Goal: Task Accomplishment & Management: Complete application form

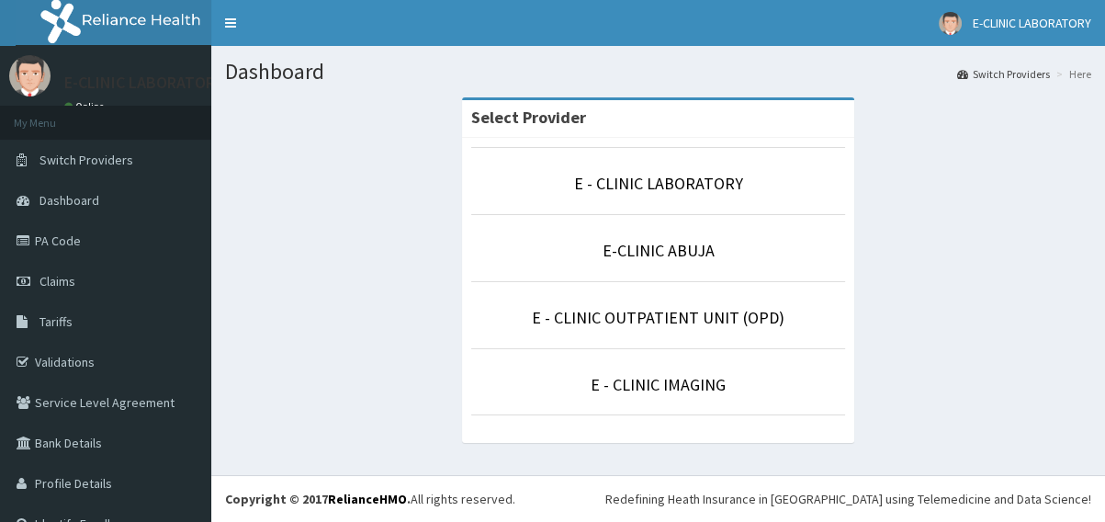
click at [660, 261] on p "E-CLINIC ABUJA" at bounding box center [658, 251] width 374 height 24
click at [658, 252] on link "E-CLINIC ABUJA" at bounding box center [659, 250] width 112 height 21
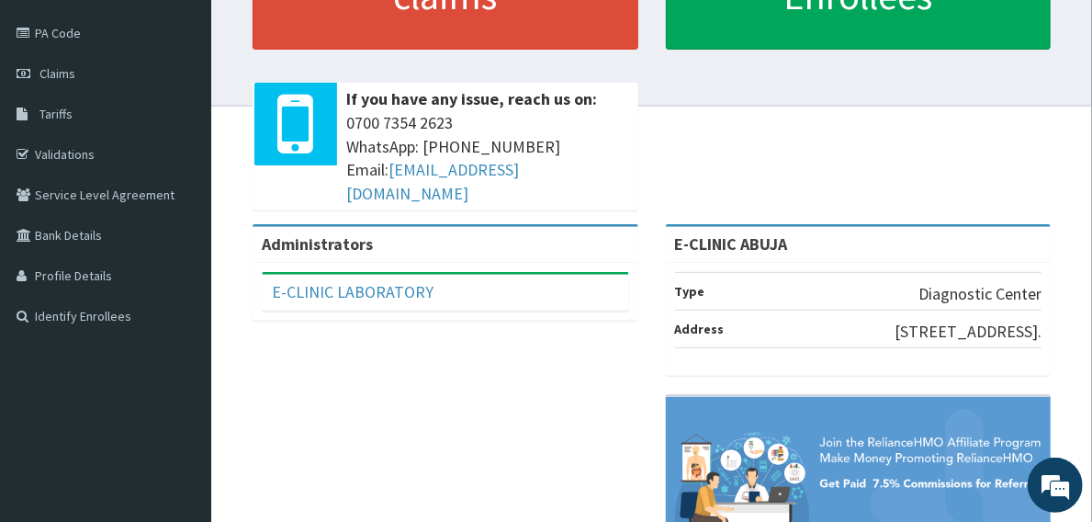
scroll to position [166, 0]
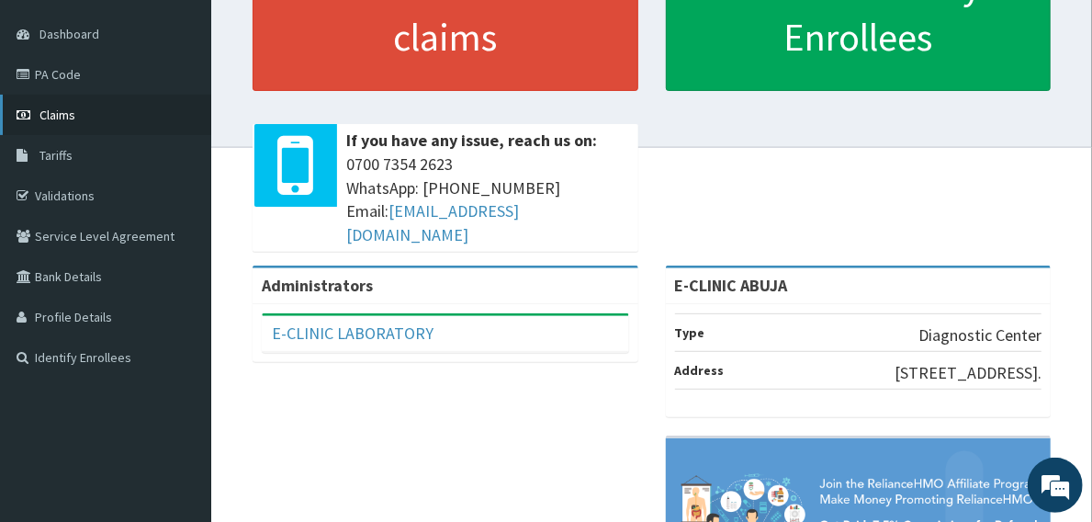
click at [74, 114] on span "Claims" at bounding box center [58, 115] width 36 height 17
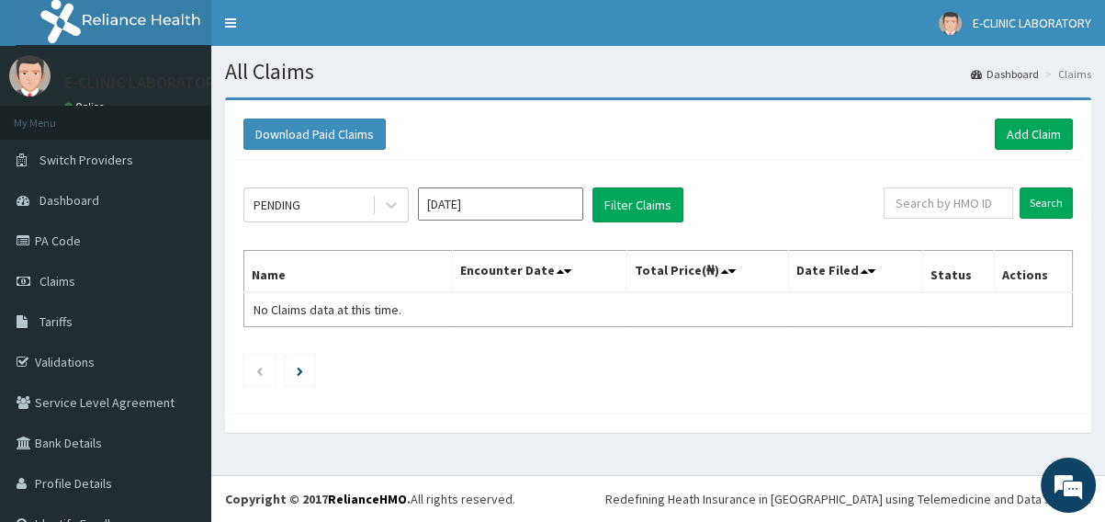
click at [483, 206] on input "Sep 2025" at bounding box center [500, 203] width 165 height 33
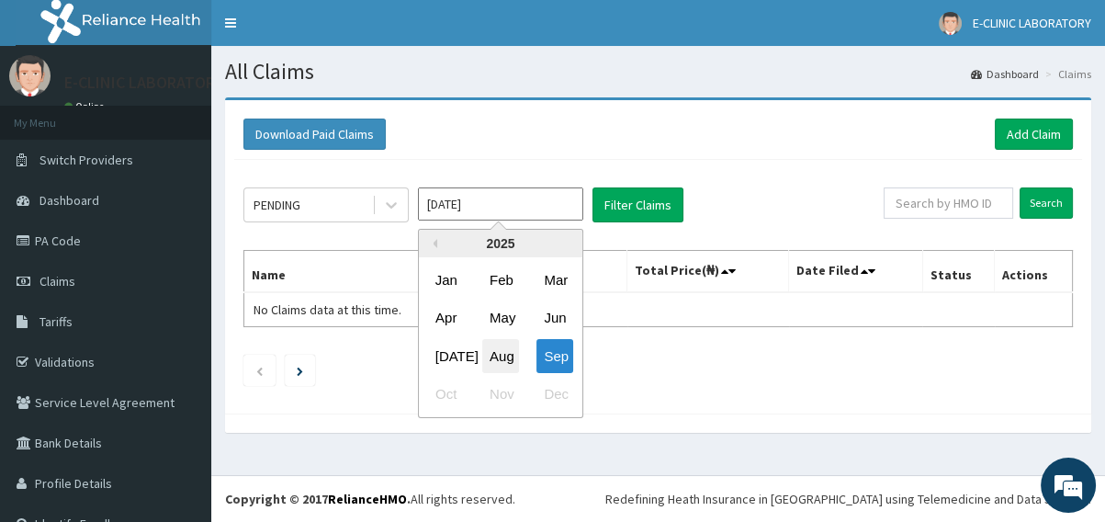
click at [496, 353] on div "Aug" at bounding box center [500, 356] width 37 height 34
type input "Aug 2025"
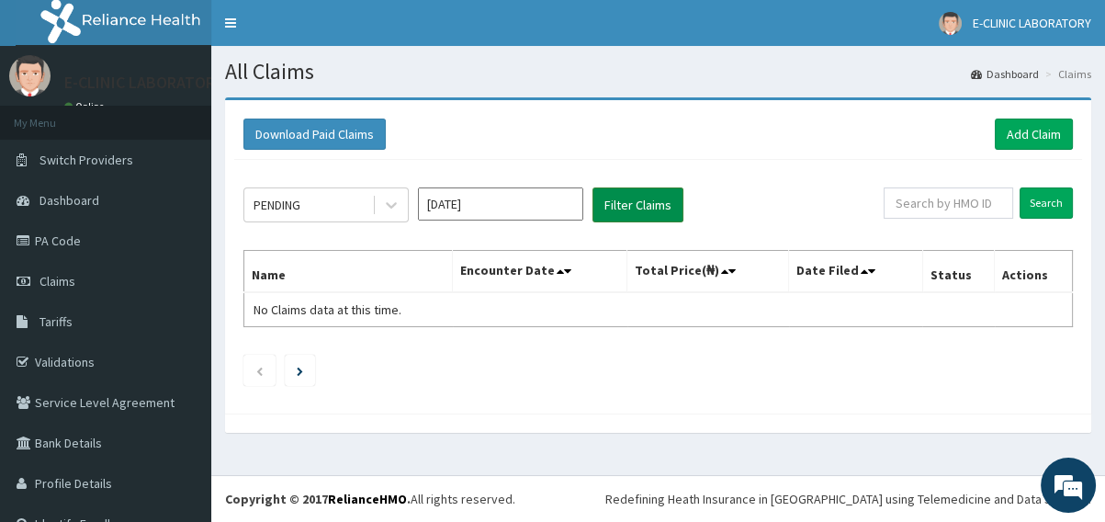
click at [654, 213] on button "Filter Claims" at bounding box center [638, 204] width 91 height 35
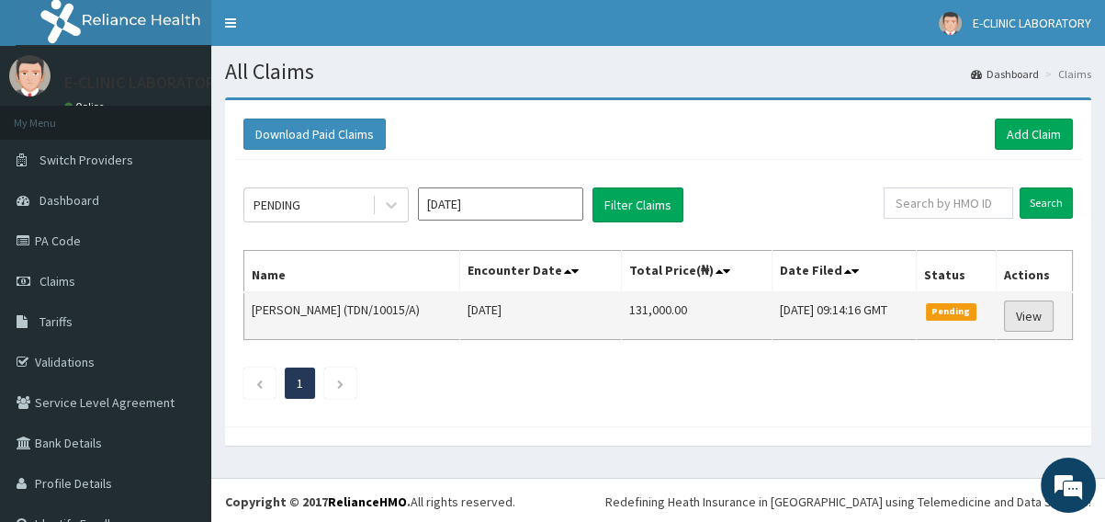
click at [1018, 323] on link "View" at bounding box center [1029, 315] width 50 height 31
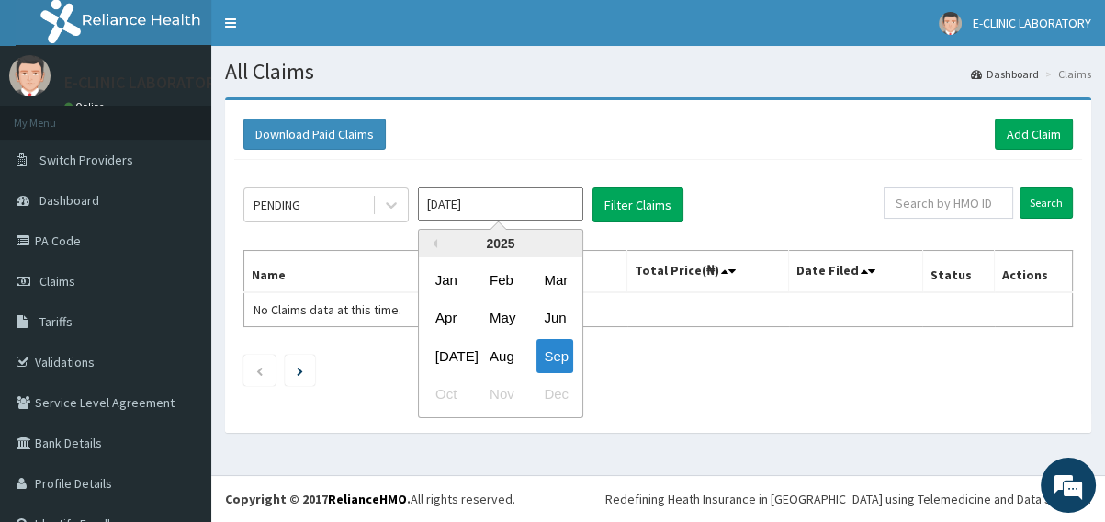
click at [547, 198] on input "[DATE]" at bounding box center [500, 203] width 165 height 33
click at [515, 357] on div "Aug" at bounding box center [500, 356] width 37 height 34
type input "[DATE]"
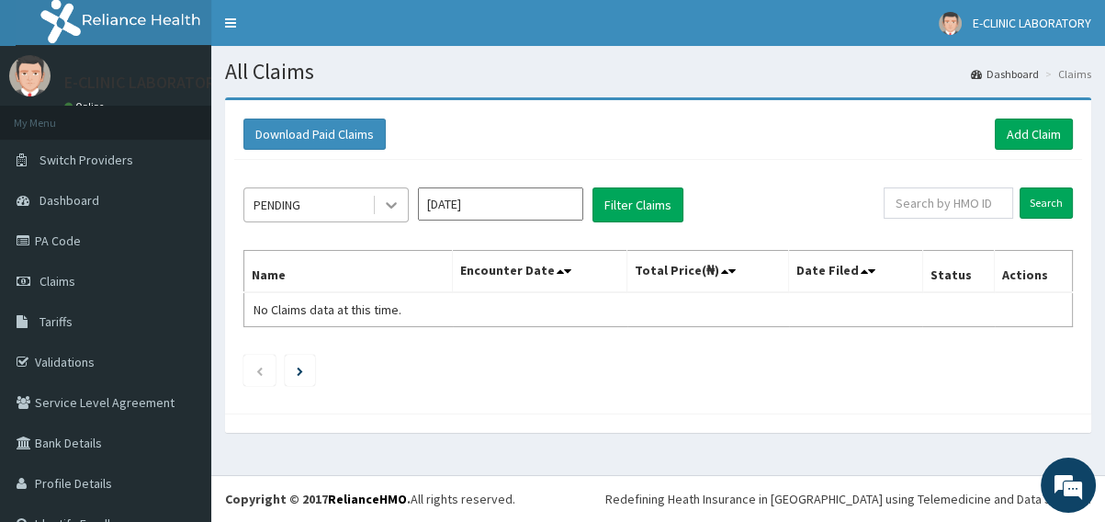
click at [399, 201] on icon at bounding box center [391, 205] width 18 height 18
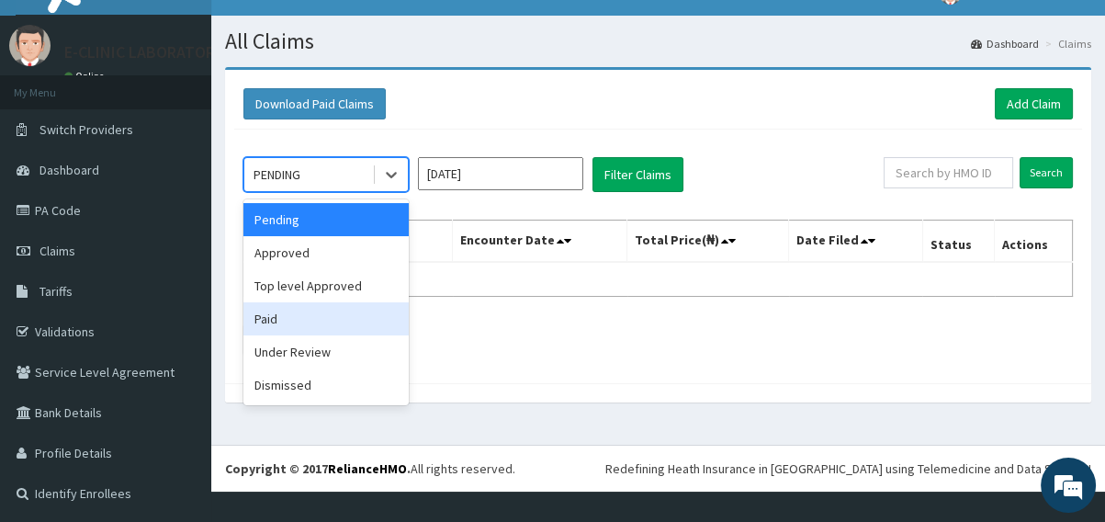
click at [310, 321] on div "Paid" at bounding box center [325, 318] width 165 height 33
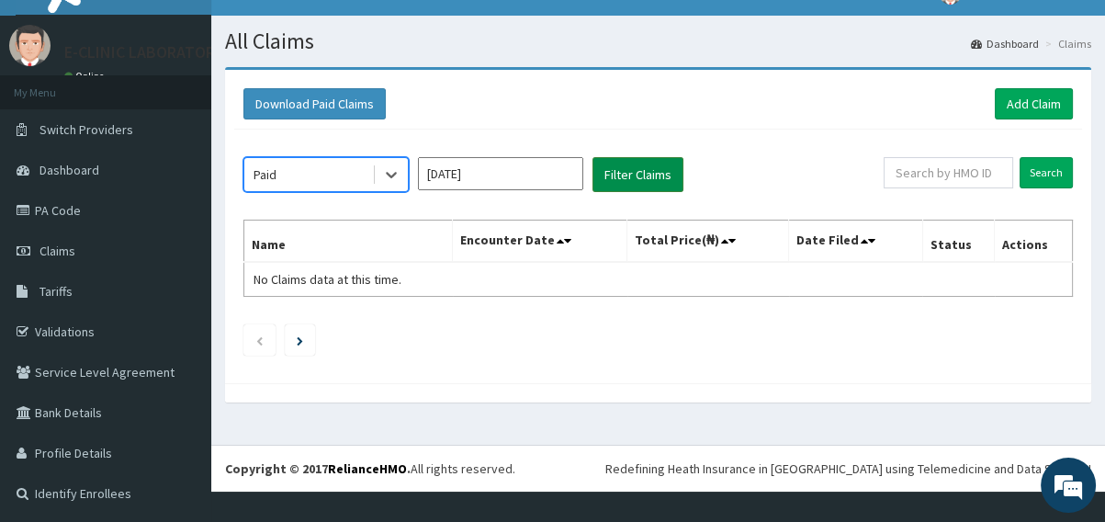
click at [640, 177] on button "Filter Claims" at bounding box center [638, 174] width 91 height 35
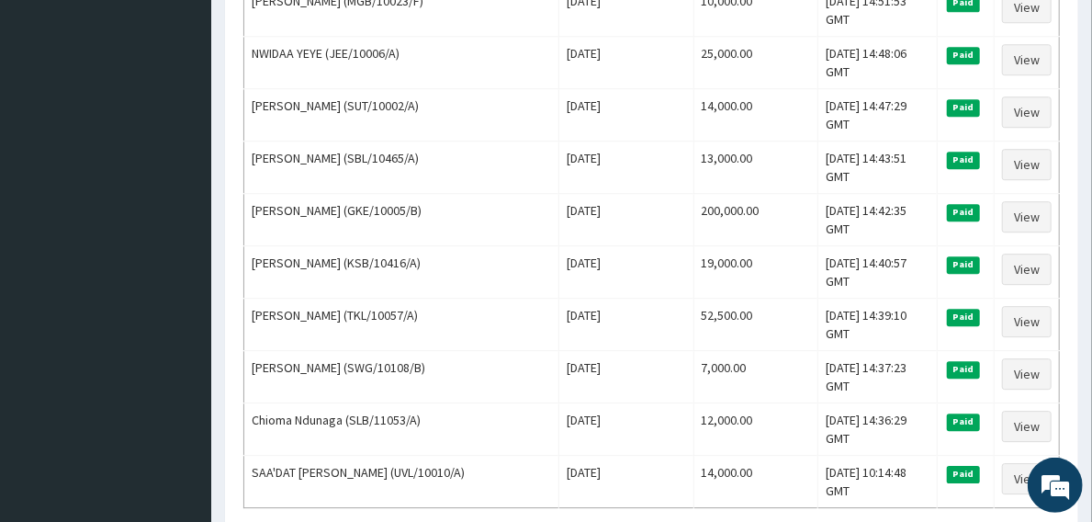
scroll to position [2578, 0]
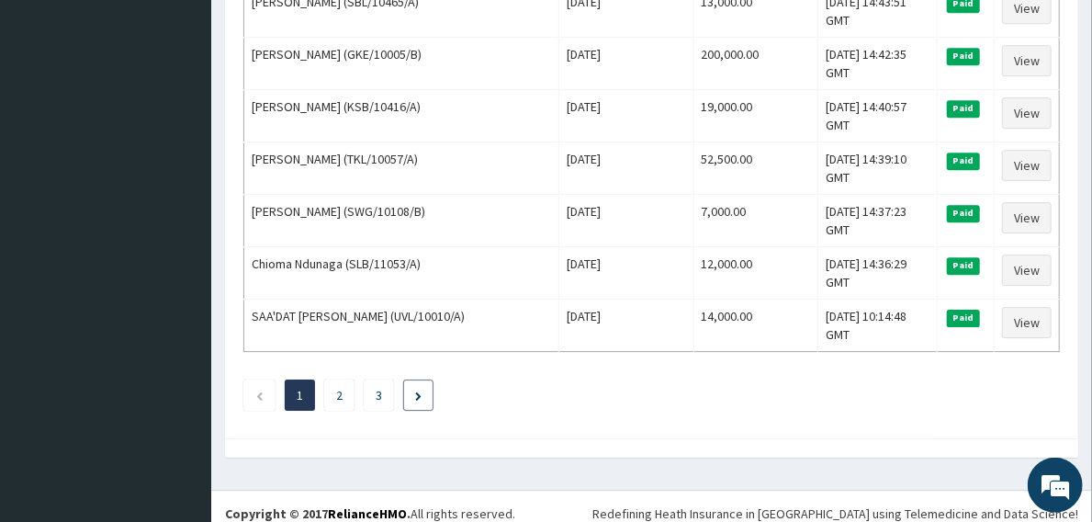
click at [425, 383] on li at bounding box center [418, 394] width 30 height 31
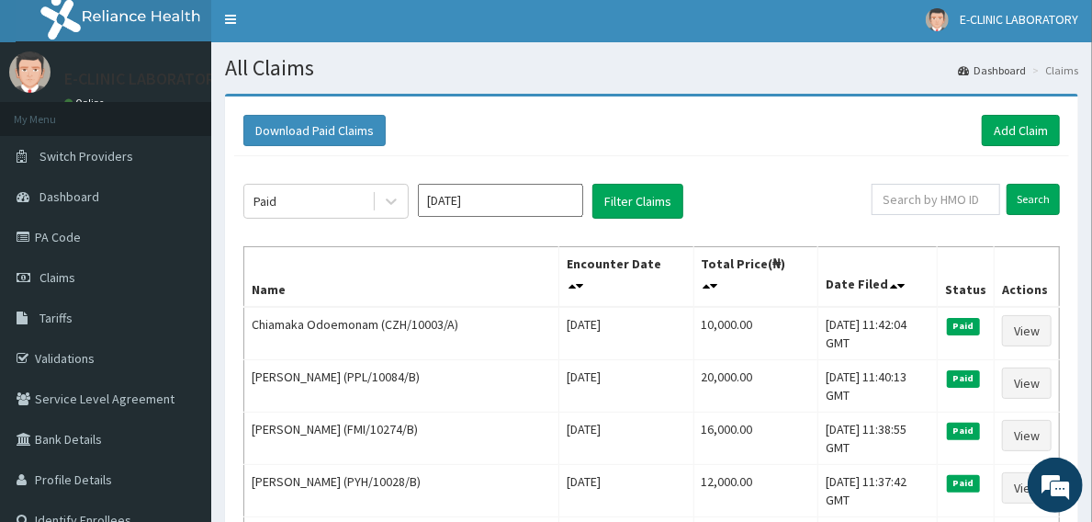
scroll to position [0, 0]
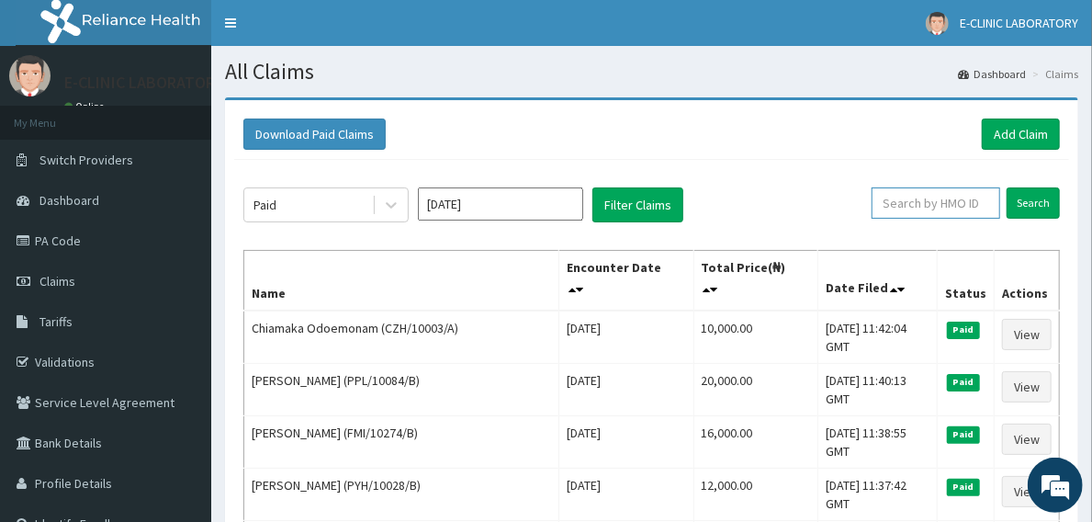
click at [950, 199] on input "text" at bounding box center [936, 202] width 129 height 31
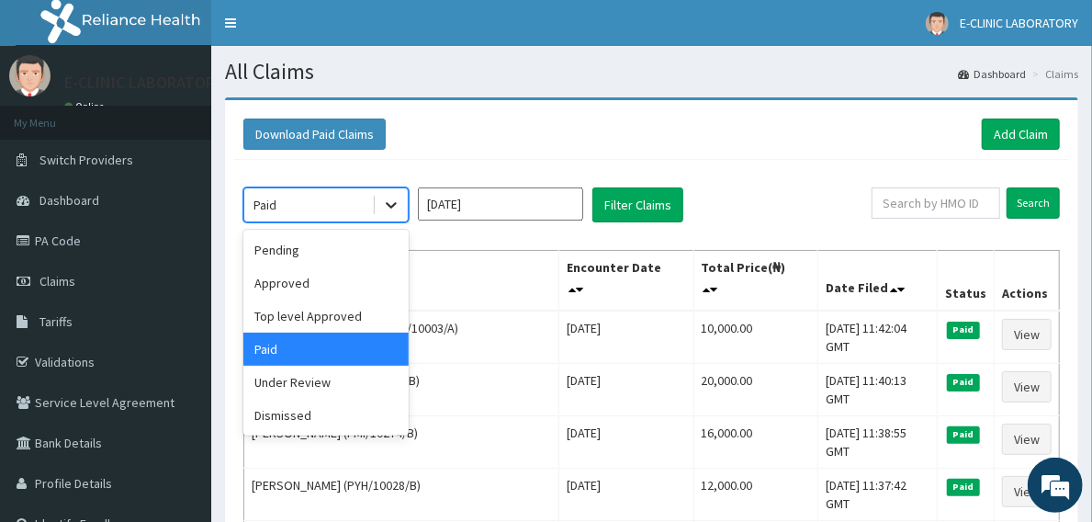
click at [389, 200] on icon at bounding box center [391, 205] width 18 height 18
click at [73, 249] on link "PA Code" at bounding box center [105, 240] width 211 height 40
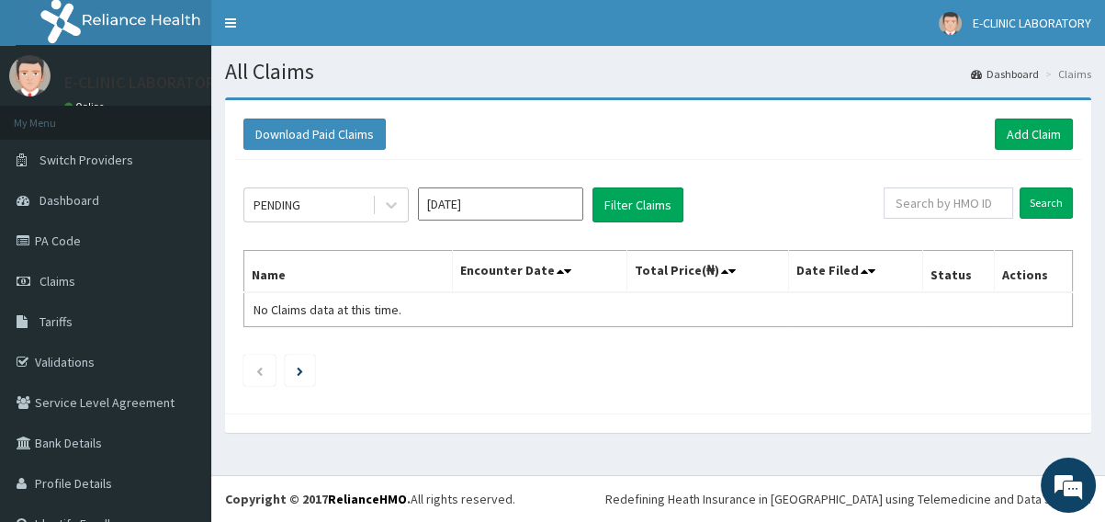
click at [544, 205] on input "[DATE]" at bounding box center [500, 203] width 165 height 33
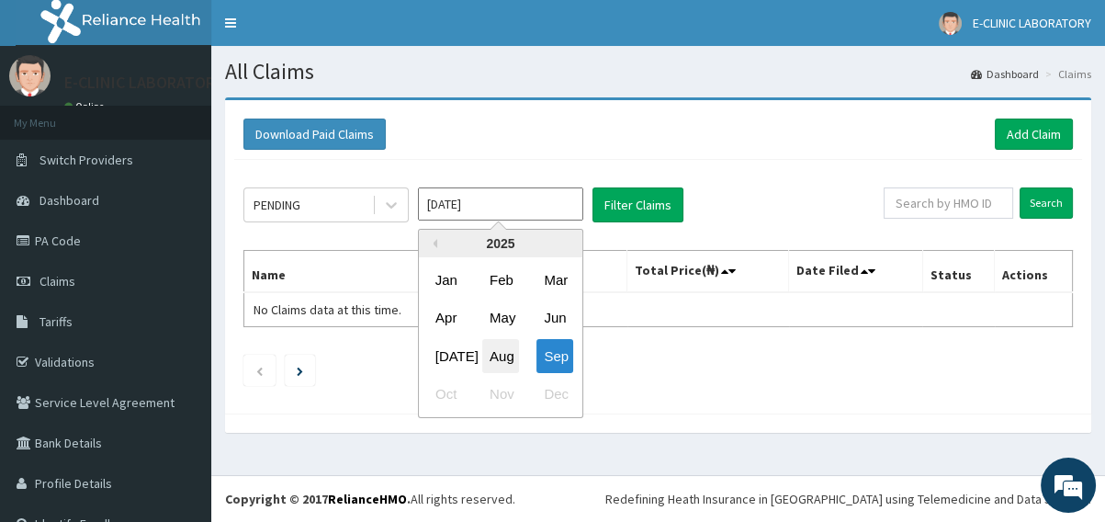
click at [500, 345] on div "Aug" at bounding box center [500, 356] width 37 height 34
type input "Aug 2025"
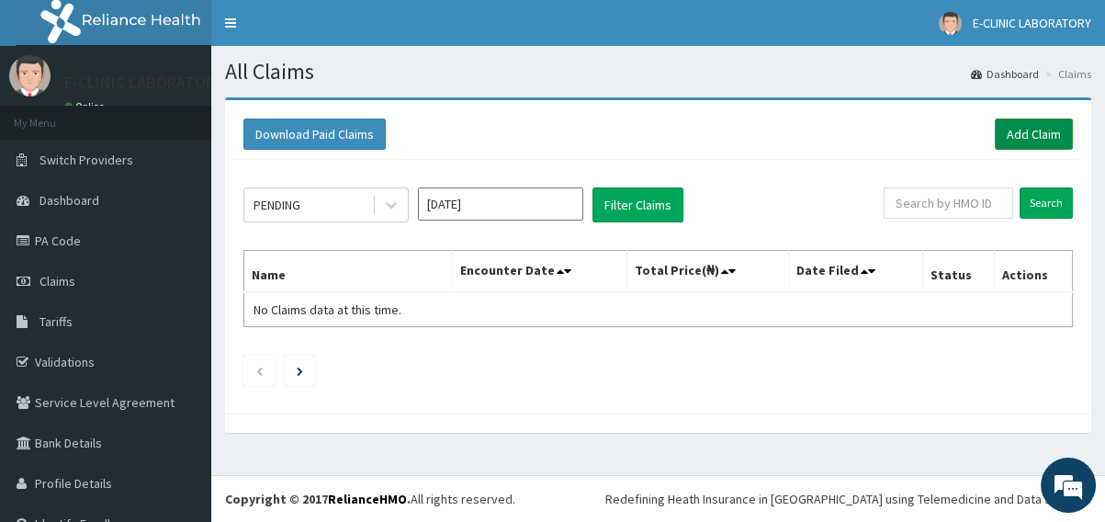
click at [1026, 141] on link "Add Claim" at bounding box center [1034, 134] width 78 height 31
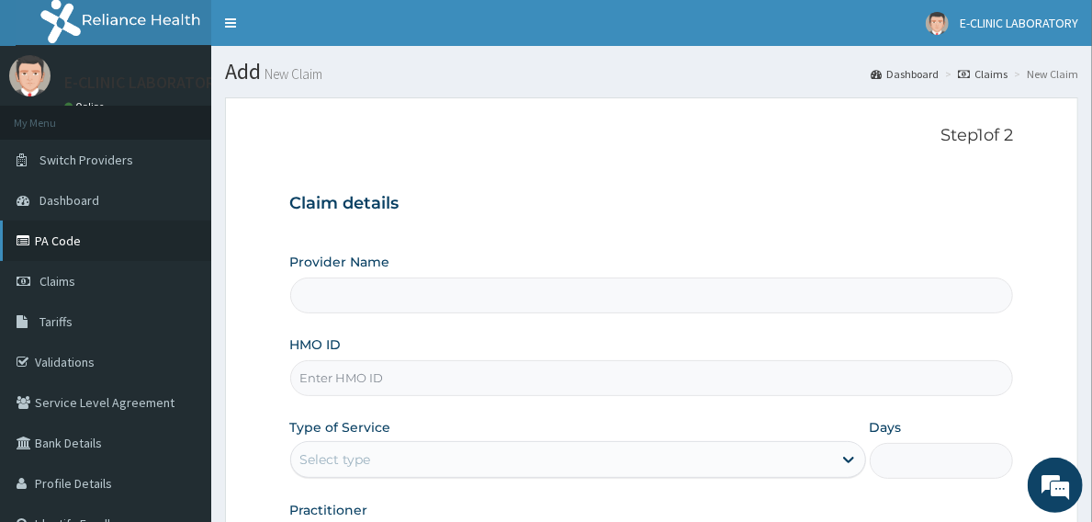
click at [85, 246] on link "PA Code" at bounding box center [105, 240] width 211 height 40
type input "E-CLINIC ABUJA"
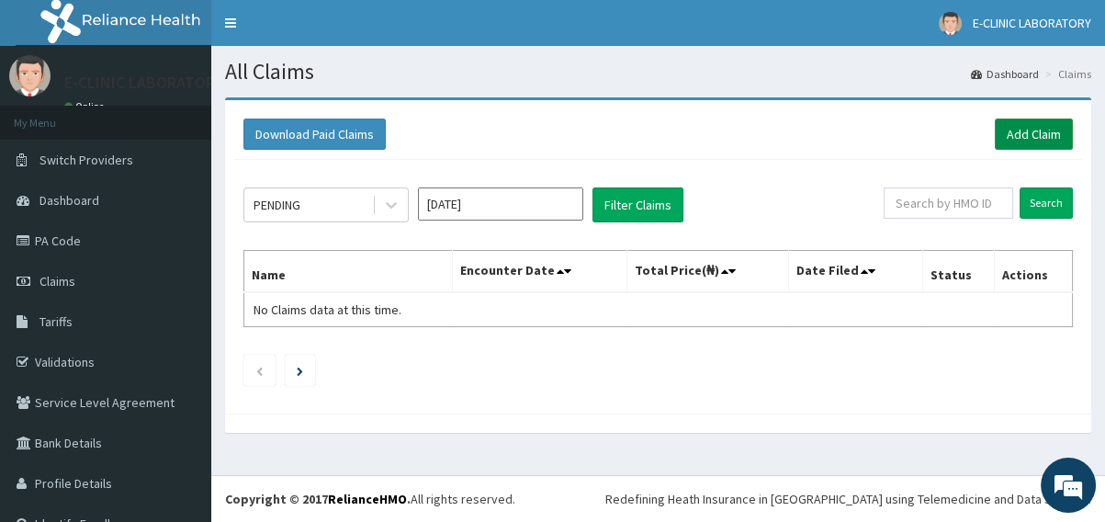
click at [1024, 138] on link "Add Claim" at bounding box center [1034, 134] width 78 height 31
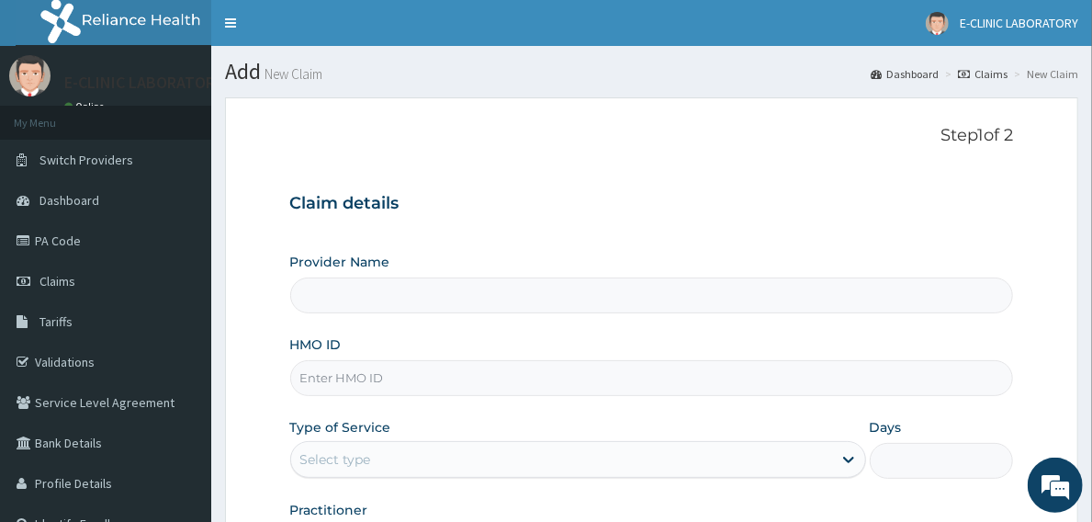
type input "E-CLINIC ABUJA"
click at [405, 378] on input "HMO ID" at bounding box center [652, 378] width 724 height 36
drag, startPoint x: 353, startPoint y: 470, endPoint x: 359, endPoint y: 461, distance: 11.2
click at [355, 468] on div "Select type" at bounding box center [561, 459] width 541 height 29
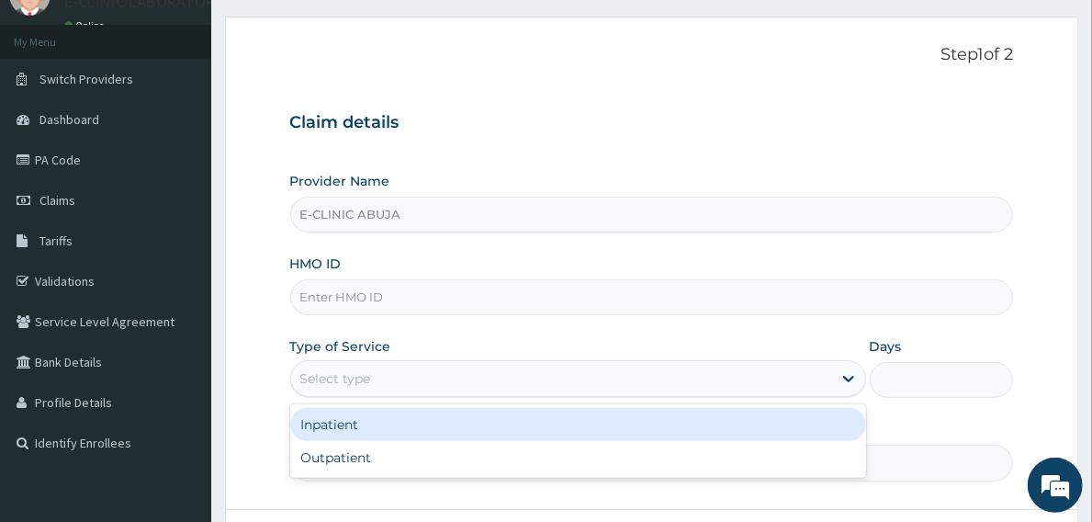
scroll to position [230, 0]
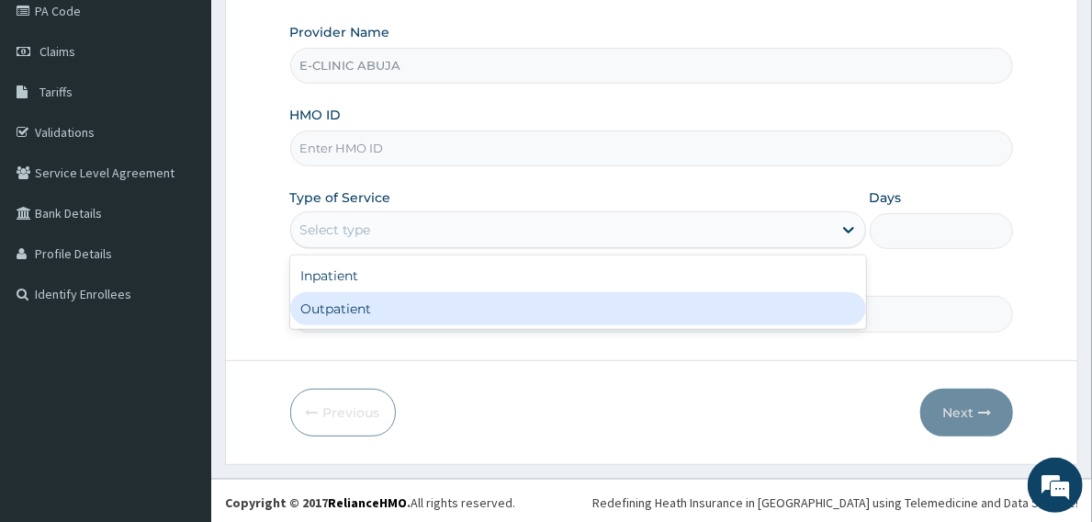
click at [371, 304] on div "Outpatient" at bounding box center [578, 308] width 576 height 33
type input "1"
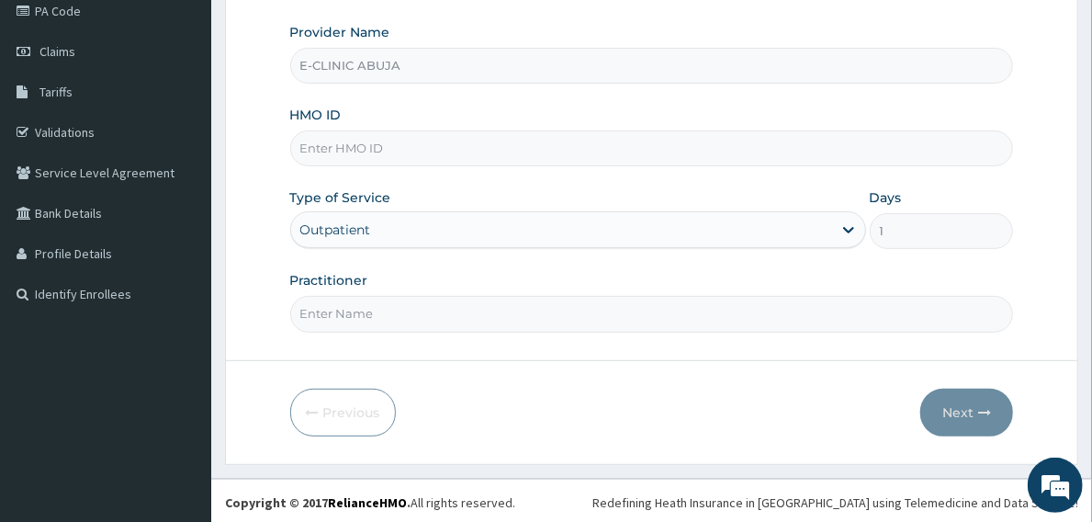
click at [362, 316] on input "Practitioner" at bounding box center [652, 314] width 724 height 36
type input "DR. EDET"
click at [406, 150] on input "HMO ID" at bounding box center [652, 148] width 724 height 36
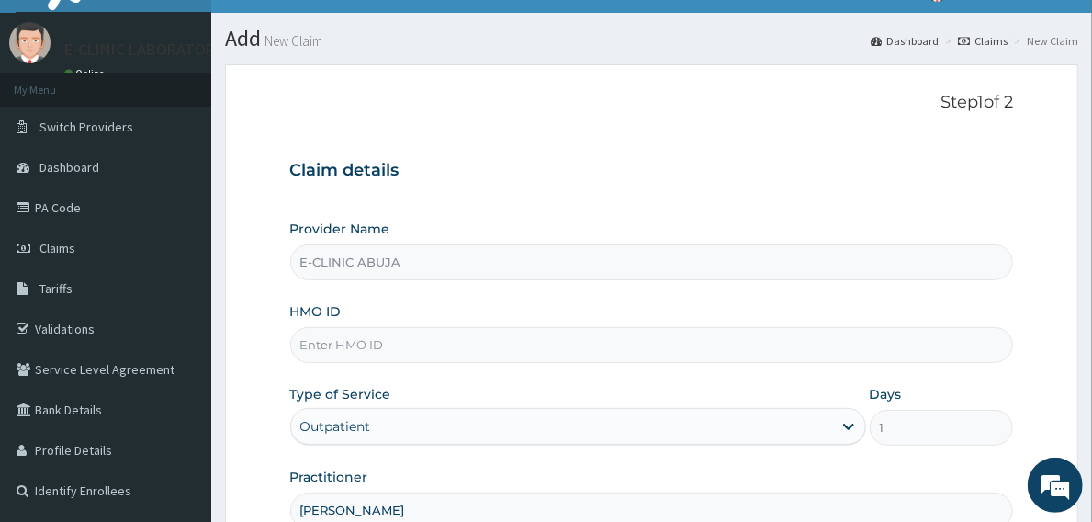
scroll to position [0, 0]
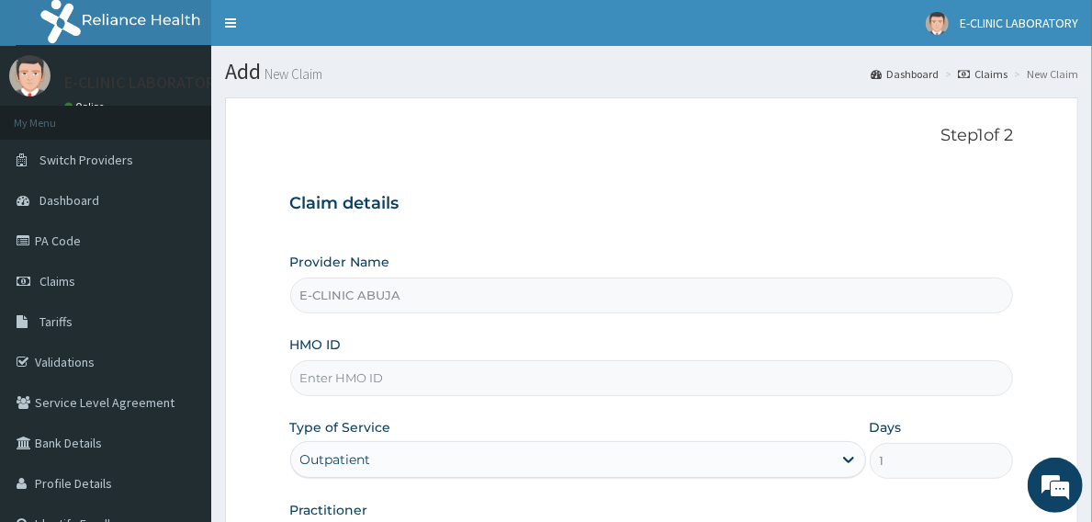
click at [391, 382] on input "HMO ID" at bounding box center [652, 378] width 724 height 36
click at [378, 384] on input "HMO ID" at bounding box center [652, 378] width 724 height 36
paste input "PPL/10084/B"
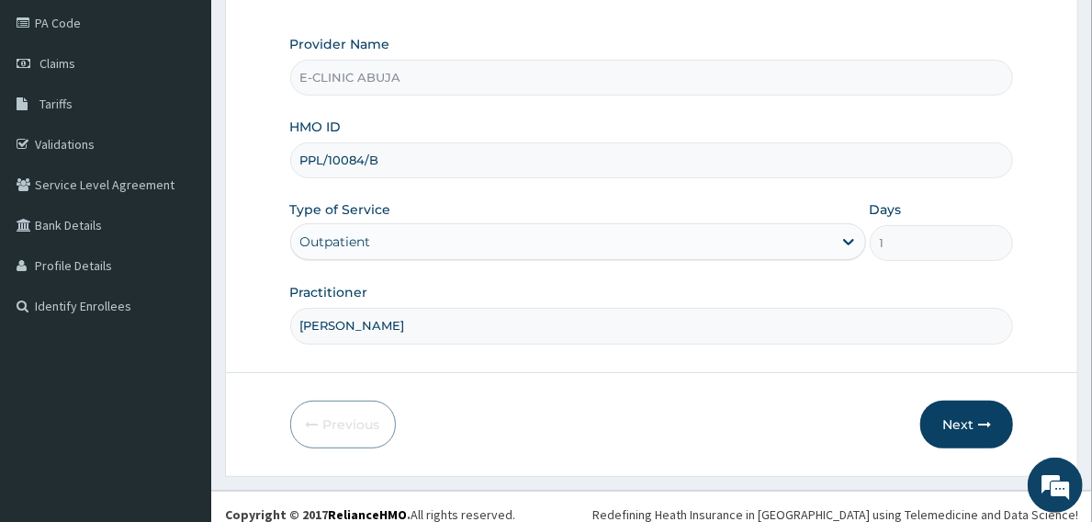
scroll to position [230, 0]
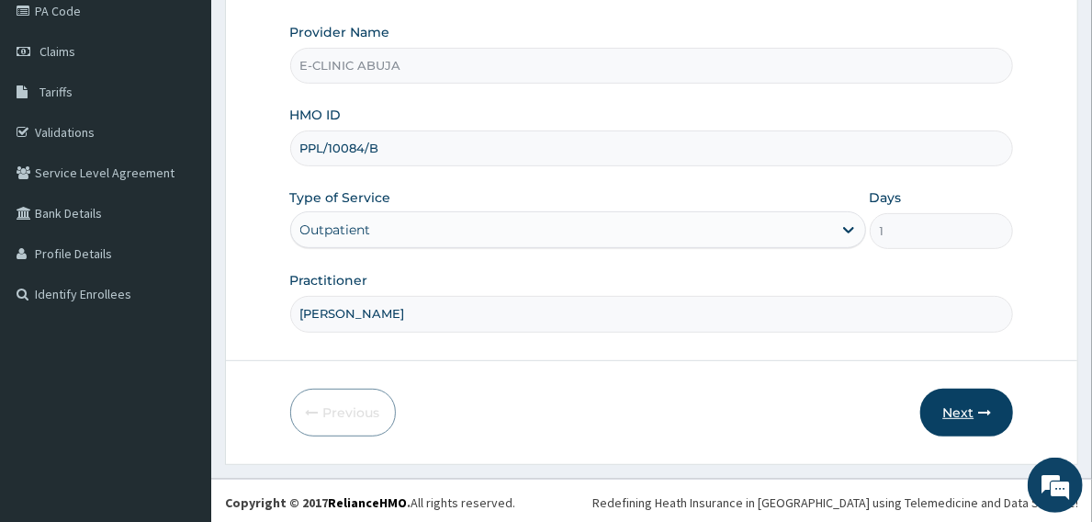
type input "PPL/10084/B"
click at [955, 422] on button "Next" at bounding box center [966, 413] width 93 height 48
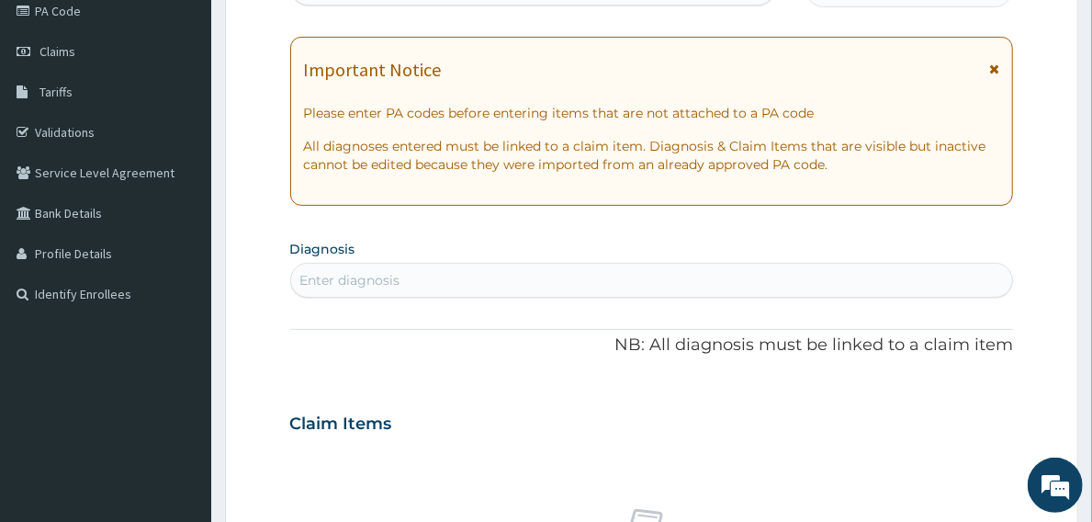
click at [577, 276] on div "Enter diagnosis" at bounding box center [652, 279] width 722 height 29
click at [465, 277] on div "Enter diagnosis" at bounding box center [652, 279] width 722 height 29
drag, startPoint x: 473, startPoint y: 277, endPoint x: 404, endPoint y: 271, distance: 69.2
click at [404, 271] on div "Enter diagnosis" at bounding box center [652, 279] width 722 height 29
click at [377, 277] on div "Enter diagnosis" at bounding box center [350, 280] width 100 height 18
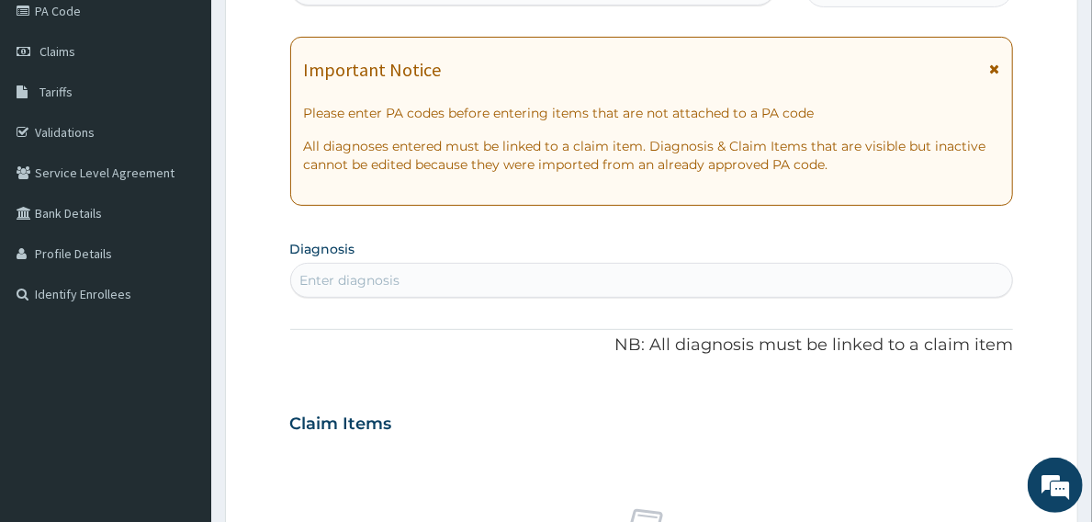
click at [377, 277] on div "Enter diagnosis" at bounding box center [350, 280] width 100 height 18
click at [439, 279] on div "Enter diagnosis" at bounding box center [652, 279] width 722 height 29
click at [414, 268] on div "Enter diagnosis" at bounding box center [652, 279] width 722 height 29
click at [400, 274] on div "Enter diagnosis" at bounding box center [652, 279] width 722 height 29
click at [396, 276] on div "Enter diagnosis" at bounding box center [350, 280] width 100 height 18
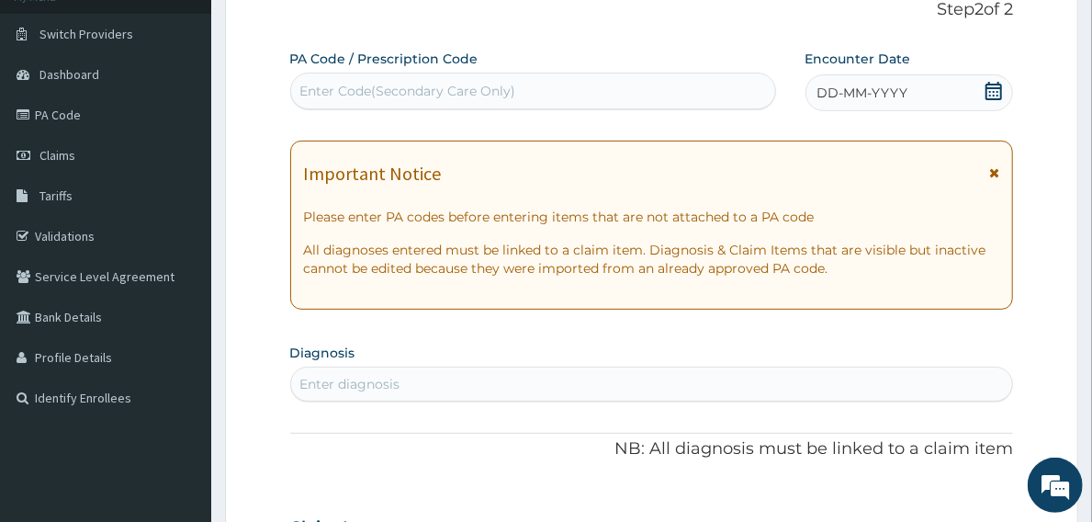
scroll to position [0, 0]
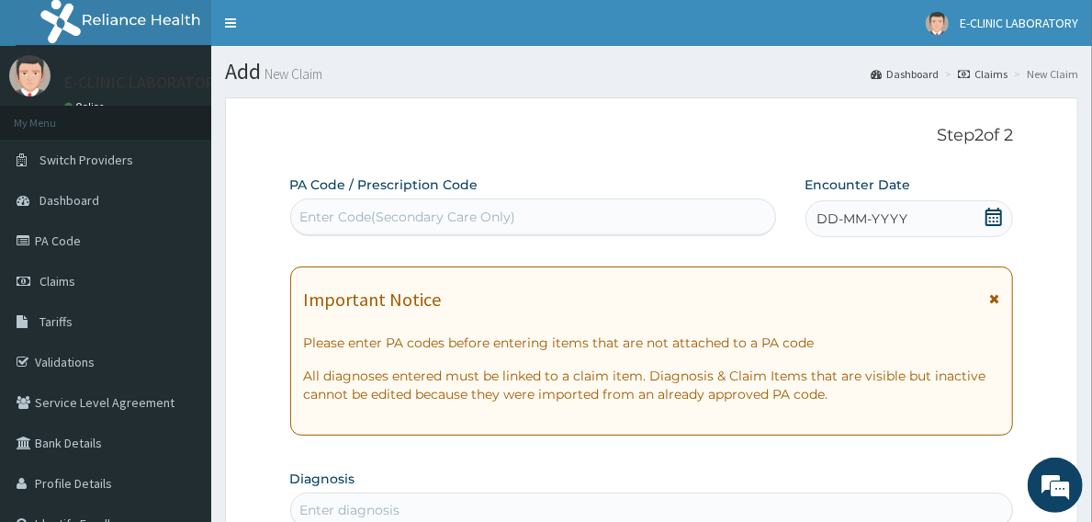
click at [341, 220] on div "Enter Code(Secondary Care Only)" at bounding box center [408, 217] width 216 height 18
paste input "PA/CE39B3"
type input "PA/CE39B3"
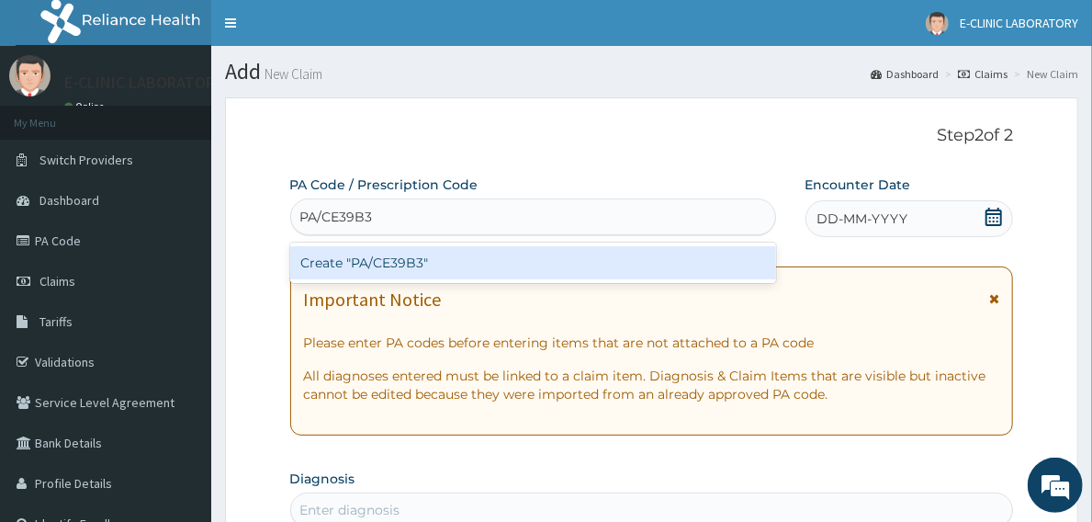
click at [514, 264] on div "Create "PA/CE39B3"" at bounding box center [533, 262] width 486 height 33
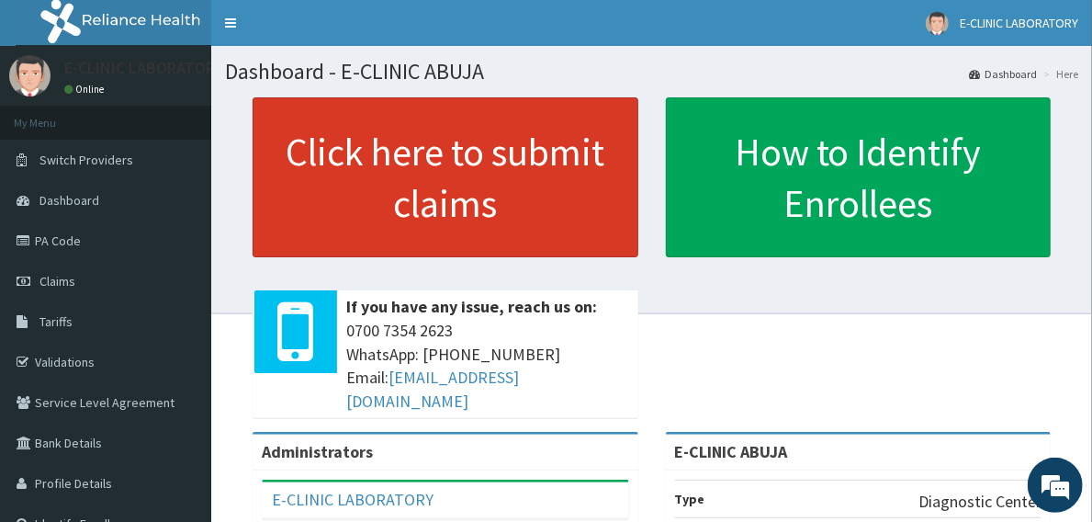
click at [455, 171] on link "Click here to submit claims" at bounding box center [446, 177] width 386 height 160
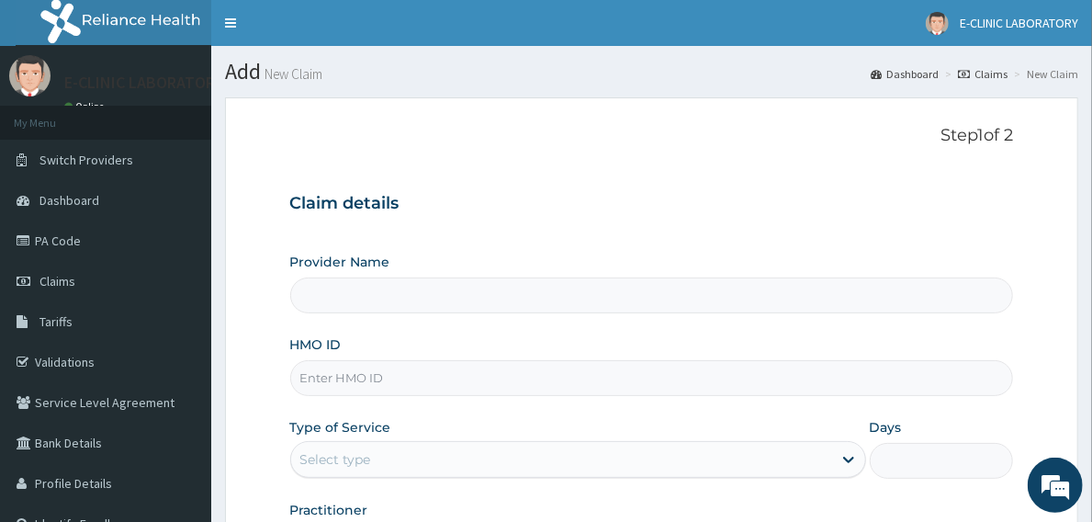
type input "E-CLINIC ABUJA"
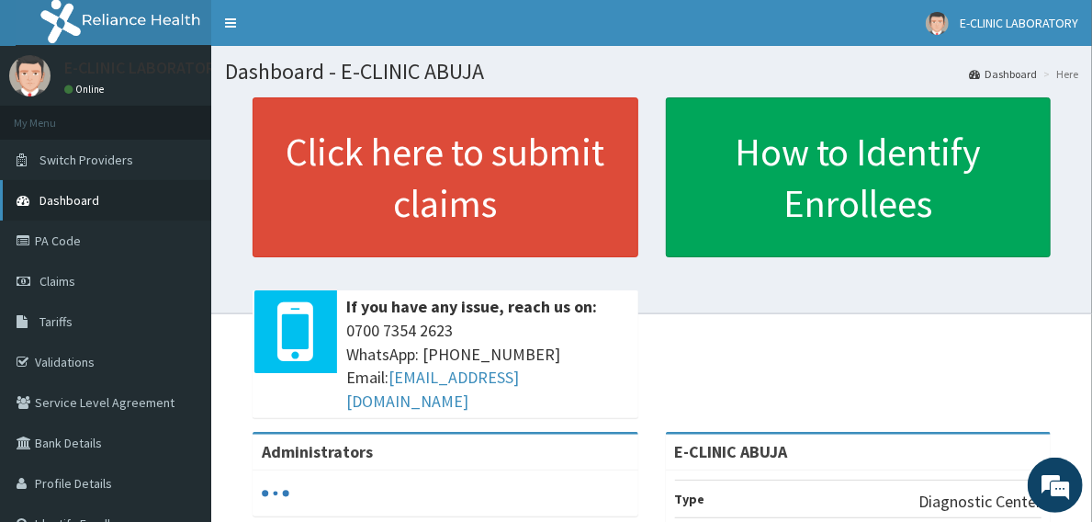
click at [84, 209] on link "Dashboard" at bounding box center [105, 200] width 211 height 40
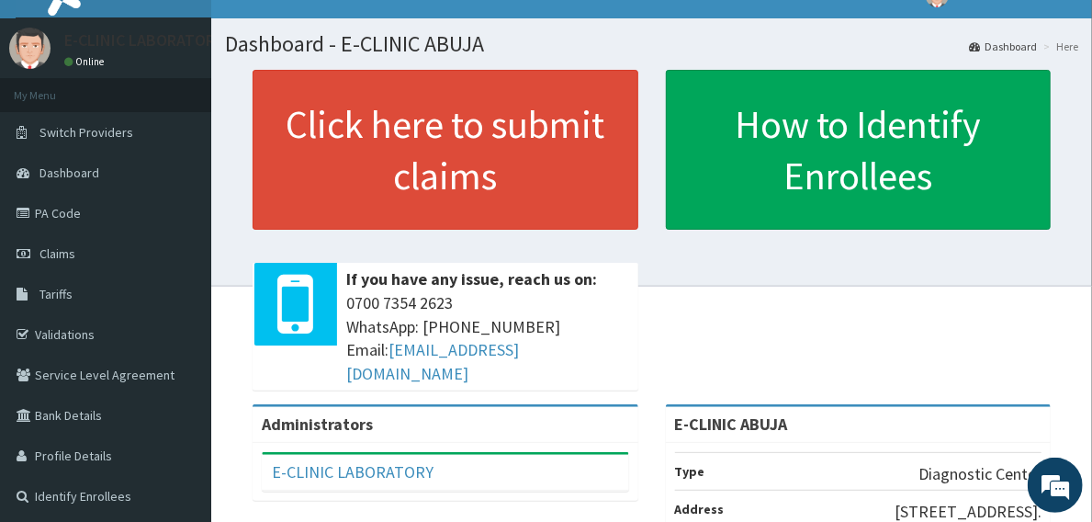
scroll to position [25, 0]
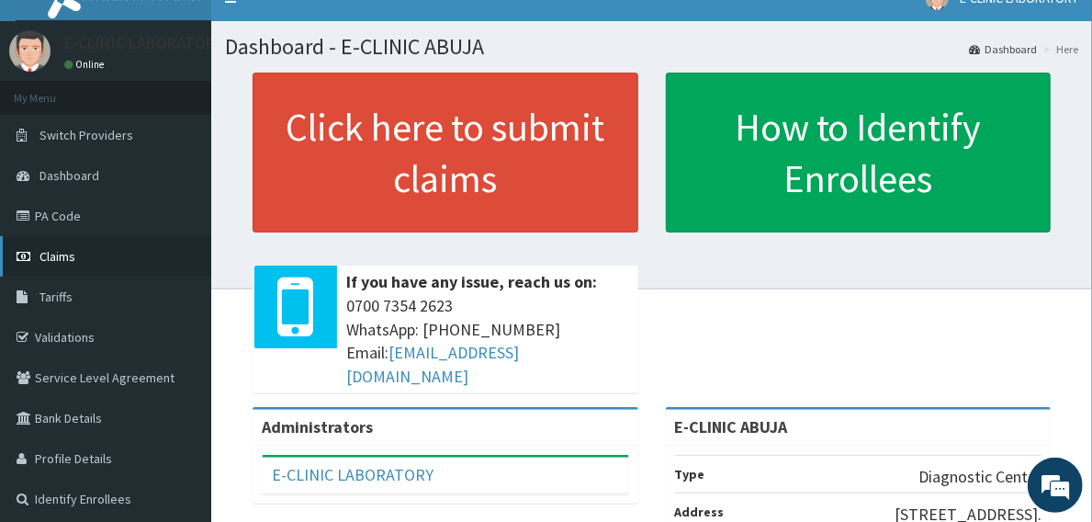
click at [72, 262] on span "Claims" at bounding box center [58, 256] width 36 height 17
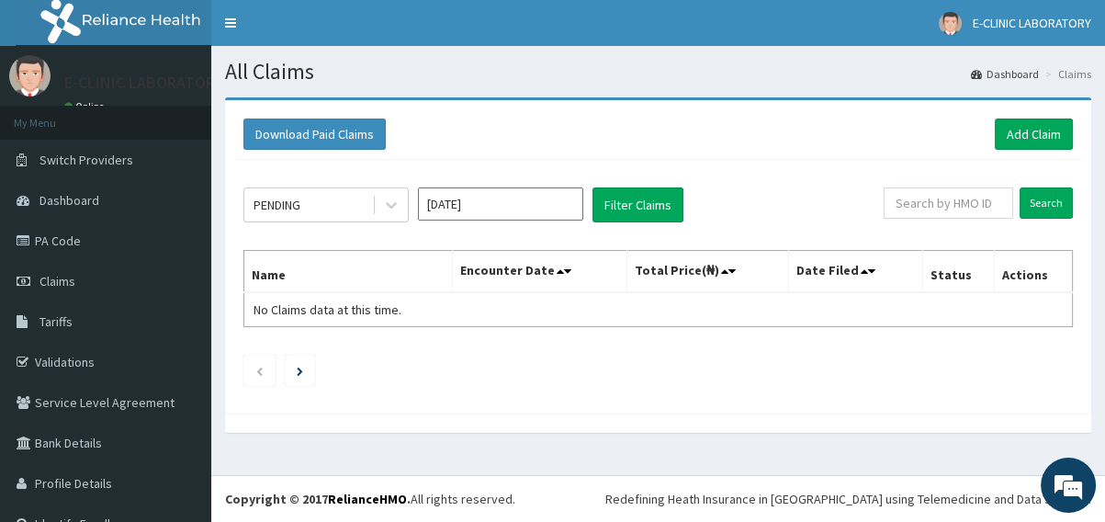
click at [571, 202] on input "Sep 2025" at bounding box center [500, 203] width 165 height 33
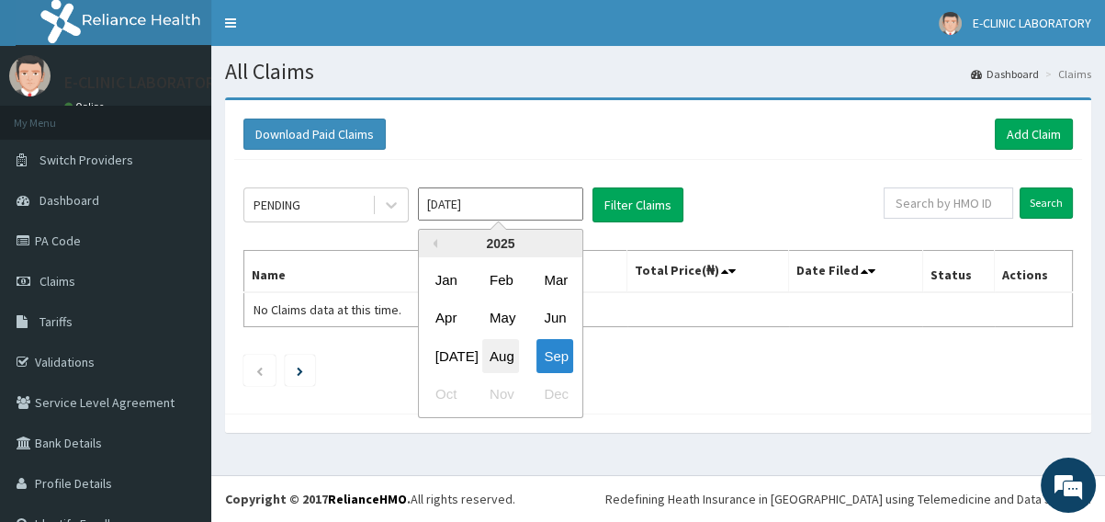
click at [502, 354] on div "Aug" at bounding box center [500, 356] width 37 height 34
type input "Aug 2025"
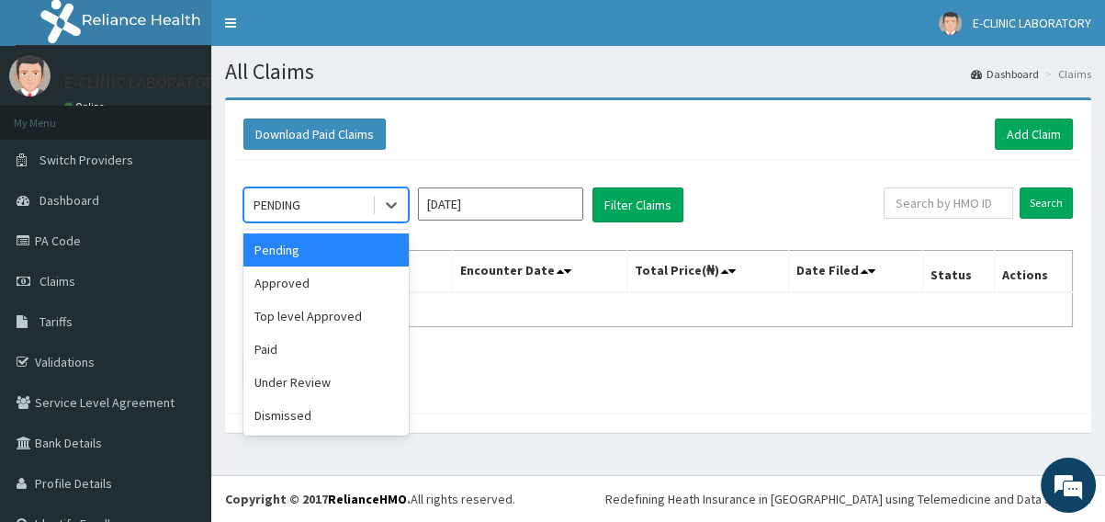
click at [352, 199] on div "PENDING" at bounding box center [308, 204] width 128 height 29
click at [308, 274] on div "Approved" at bounding box center [325, 282] width 165 height 33
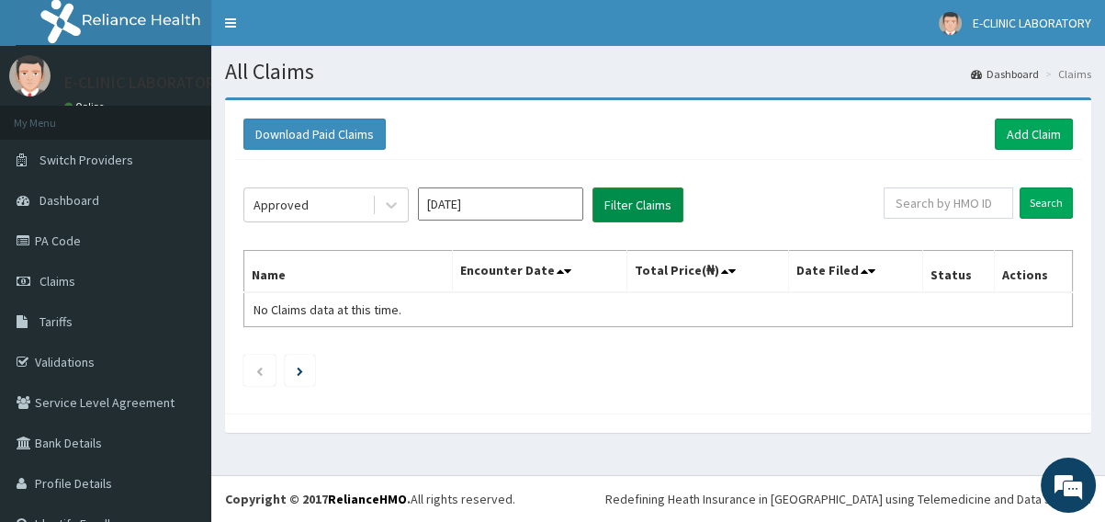
click at [638, 209] on button "Filter Claims" at bounding box center [638, 204] width 91 height 35
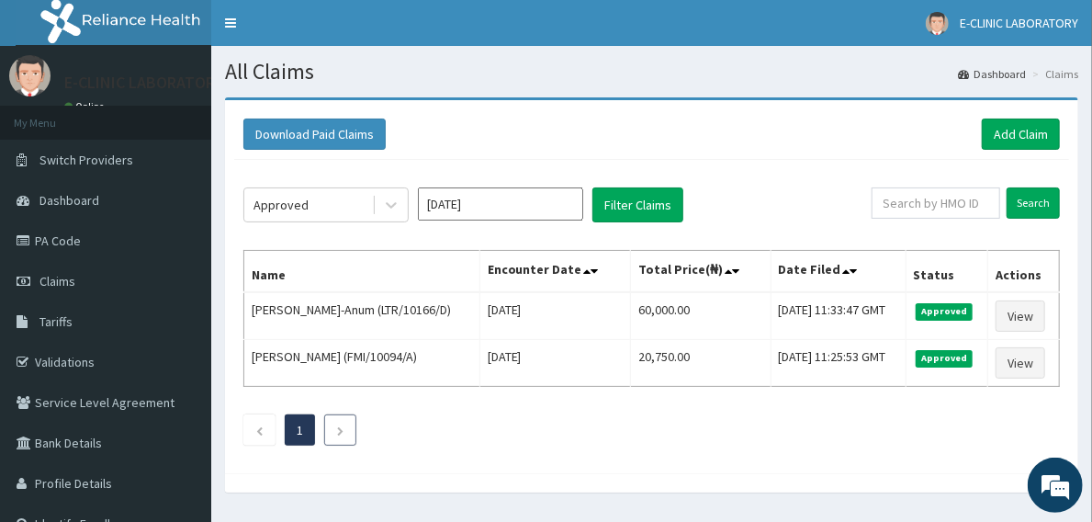
click at [333, 435] on li at bounding box center [340, 429] width 32 height 31
click at [341, 430] on icon "Next page" at bounding box center [340, 430] width 8 height 11
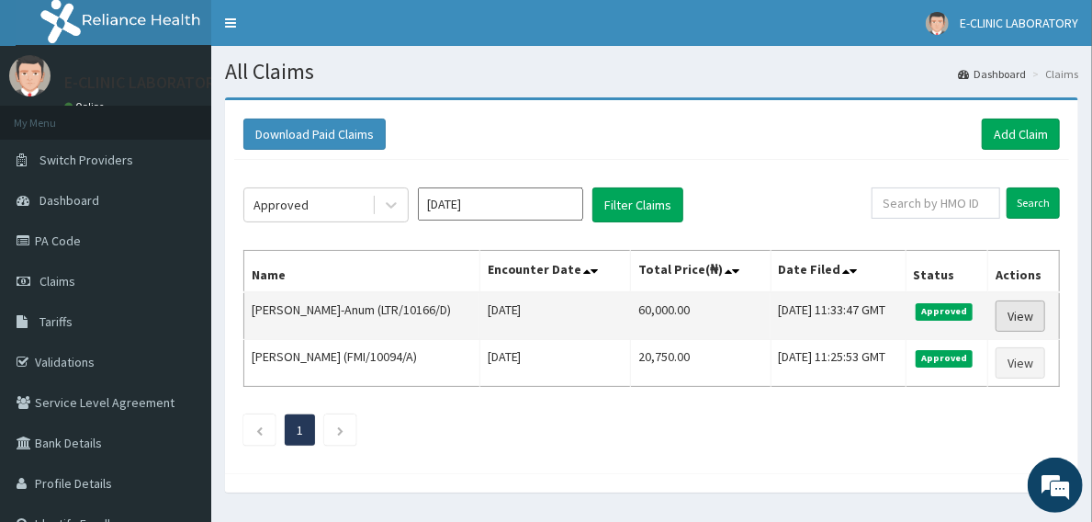
click at [1019, 310] on link "View" at bounding box center [1021, 315] width 50 height 31
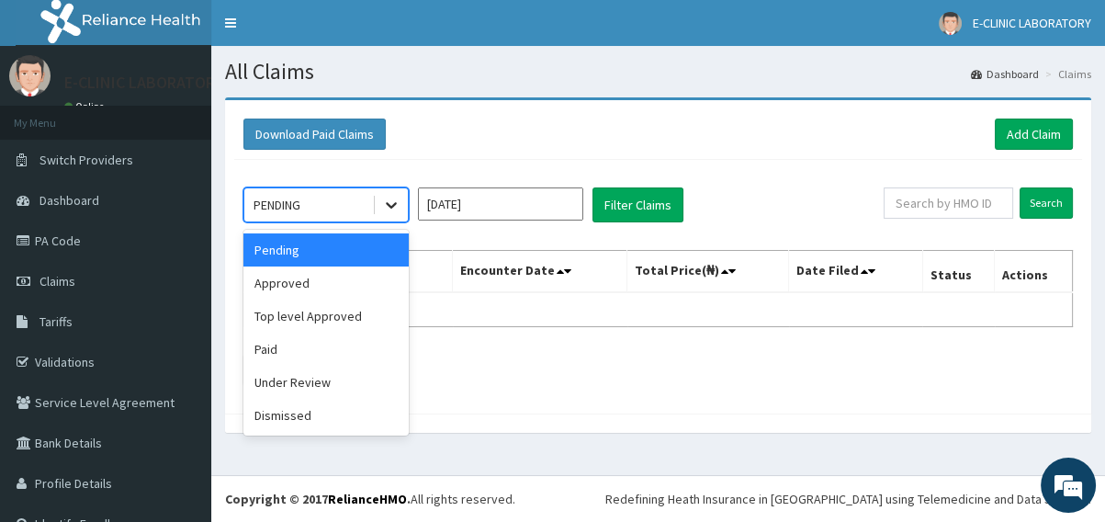
click at [385, 199] on icon at bounding box center [391, 205] width 18 height 18
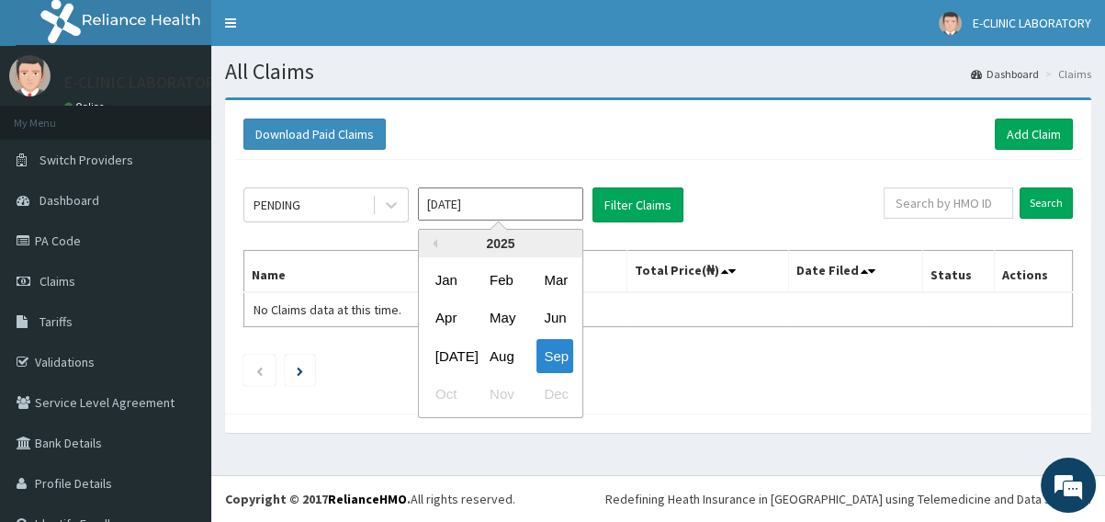
click at [526, 213] on input "[DATE]" at bounding box center [500, 203] width 165 height 33
click at [509, 353] on div "Aug" at bounding box center [500, 356] width 37 height 34
type input "[DATE]"
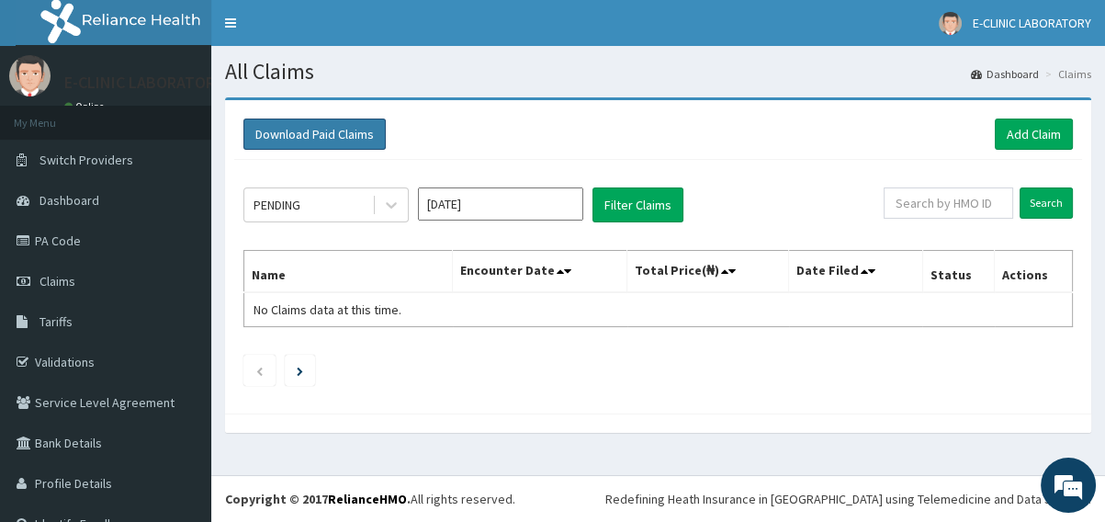
click at [337, 147] on button "Download Paid Claims" at bounding box center [314, 134] width 142 height 31
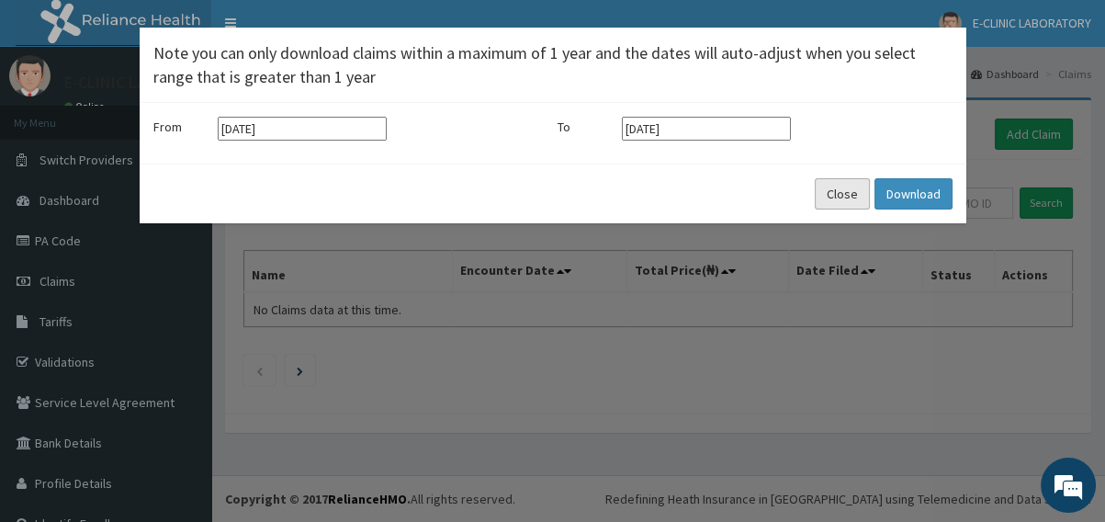
click at [837, 197] on button "Close" at bounding box center [842, 193] width 55 height 31
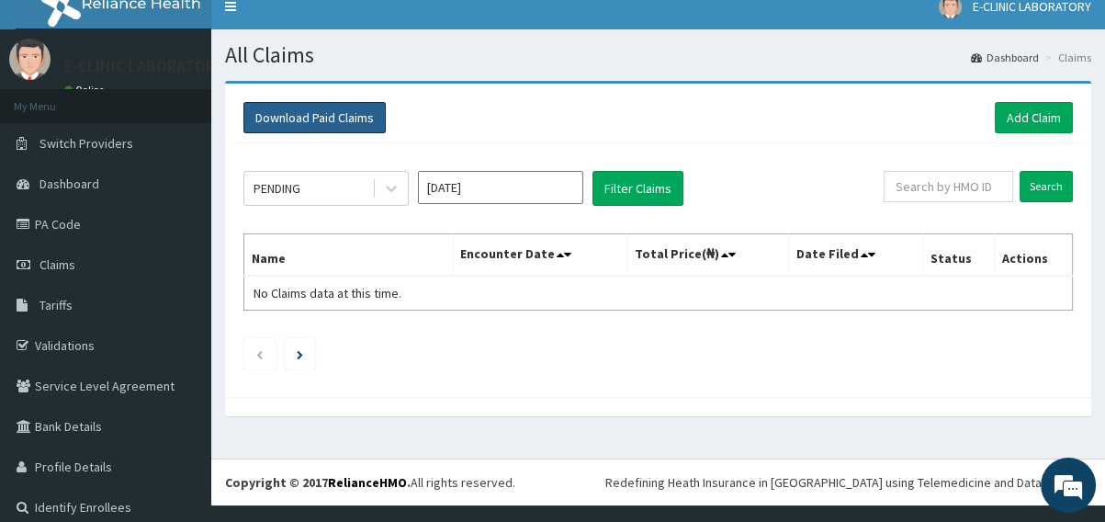
scroll to position [30, 0]
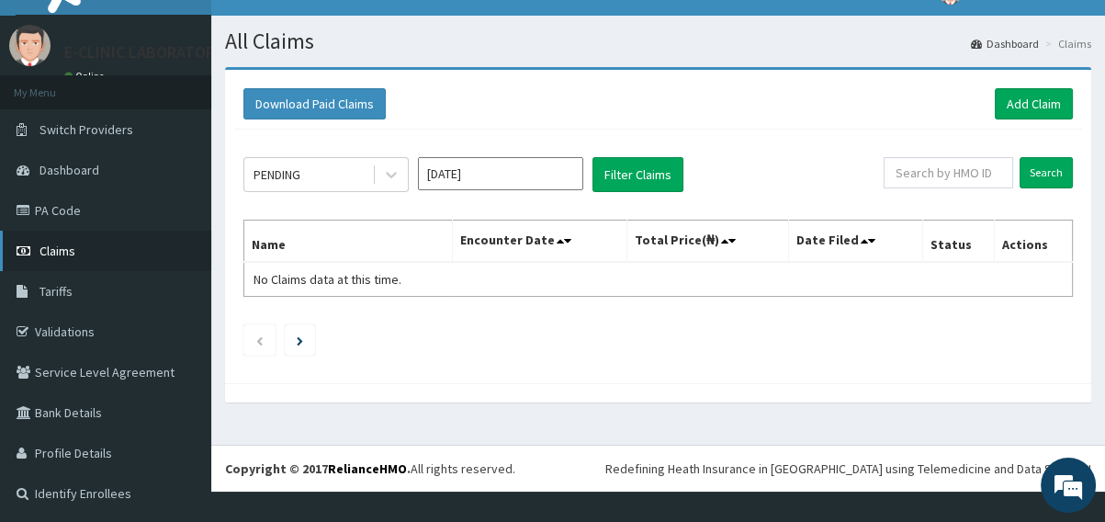
click at [73, 249] on span "Claims" at bounding box center [58, 251] width 36 height 17
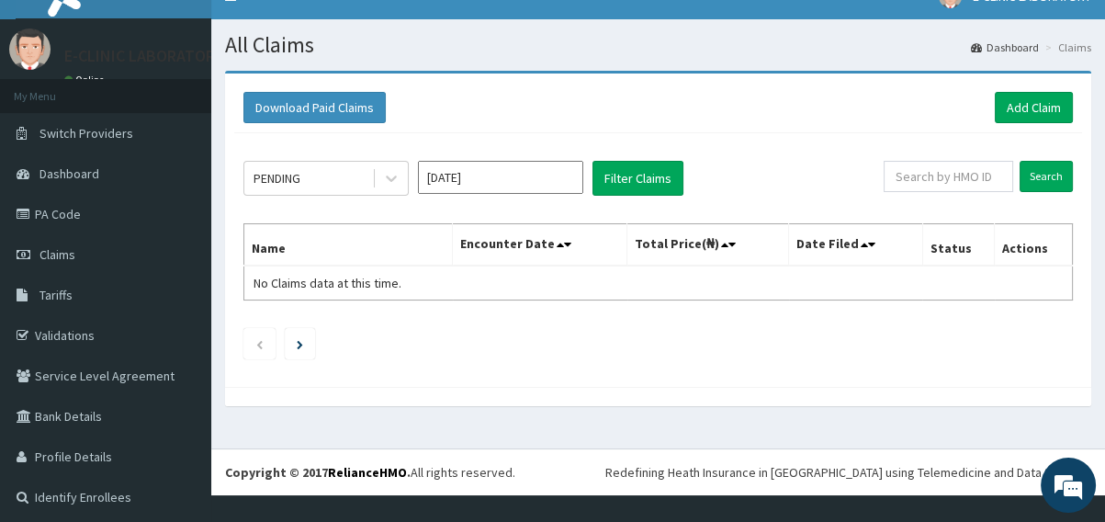
scroll to position [30, 0]
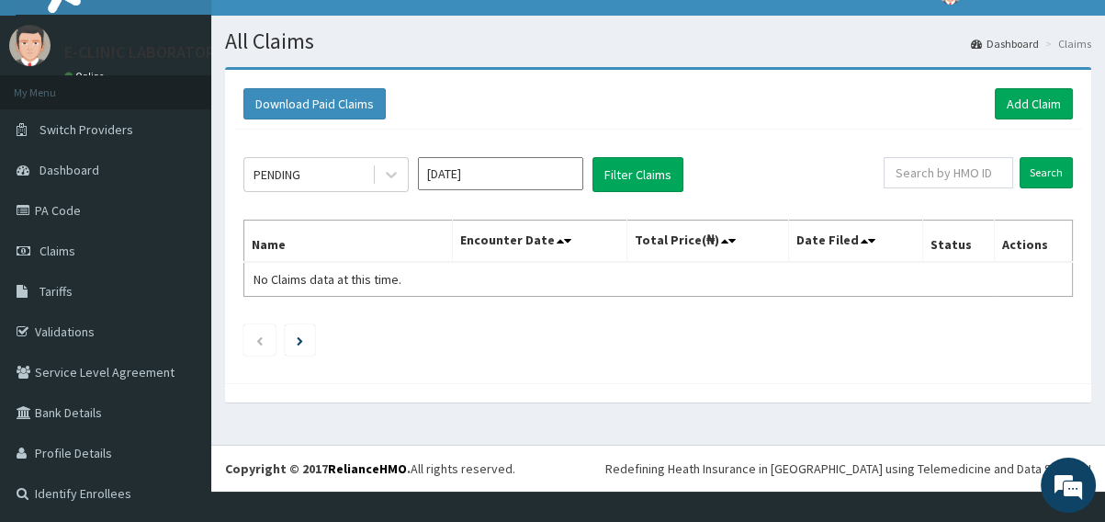
click at [505, 168] on input "[DATE]" at bounding box center [500, 173] width 165 height 33
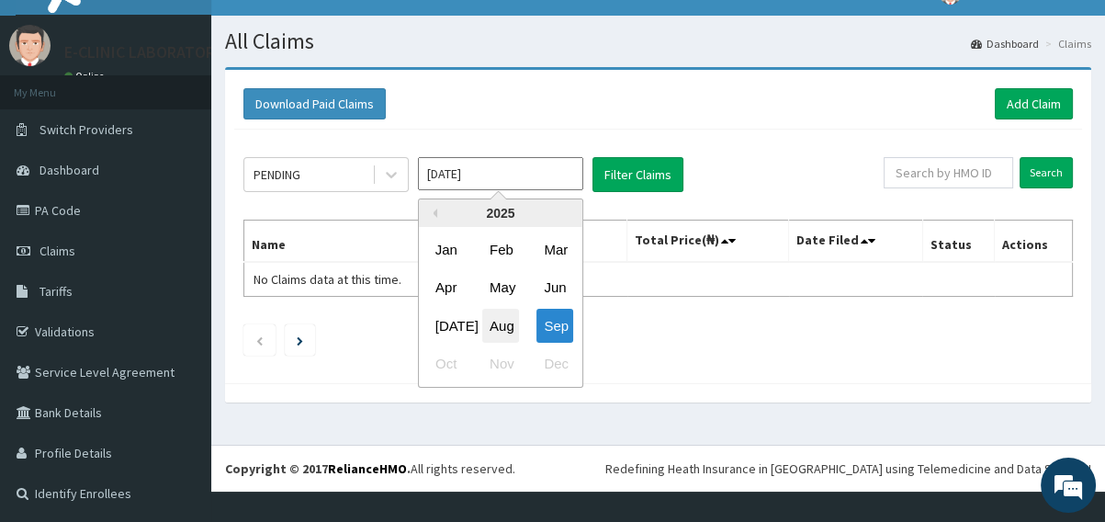
click at [497, 319] on div "Aug" at bounding box center [500, 326] width 37 height 34
type input "[DATE]"
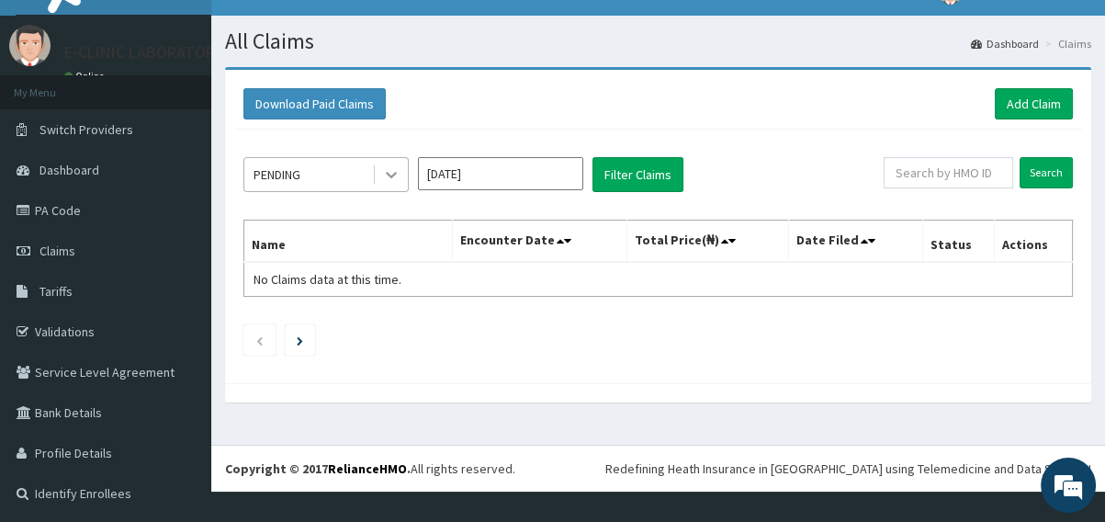
click at [388, 170] on icon at bounding box center [391, 174] width 18 height 18
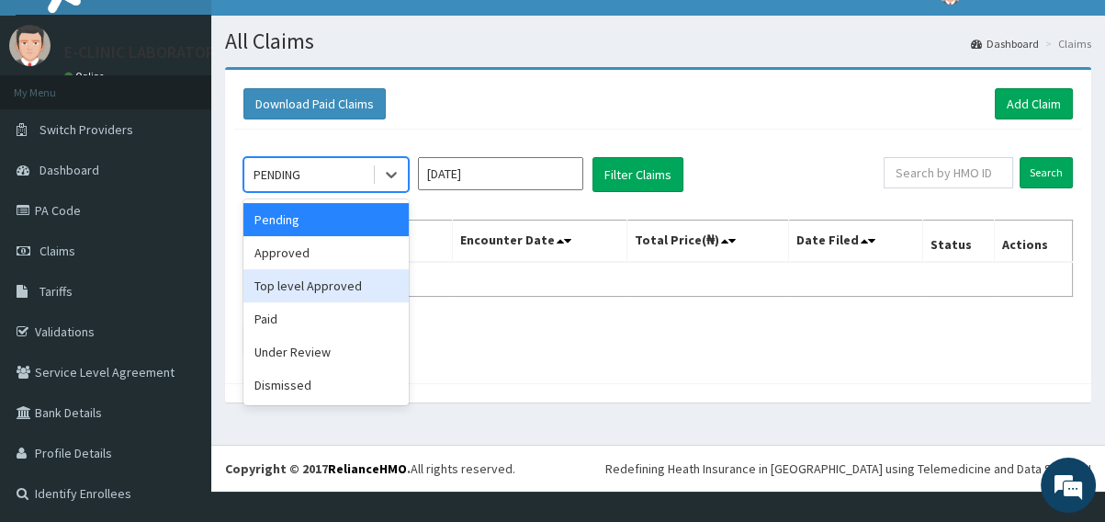
scroll to position [0, 0]
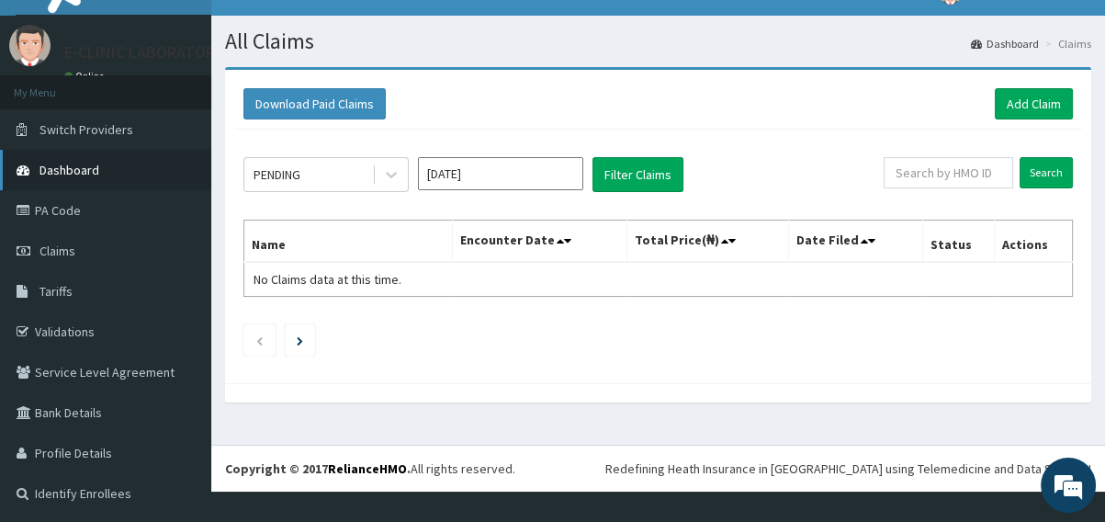
click at [152, 169] on link "Dashboard" at bounding box center [105, 170] width 211 height 40
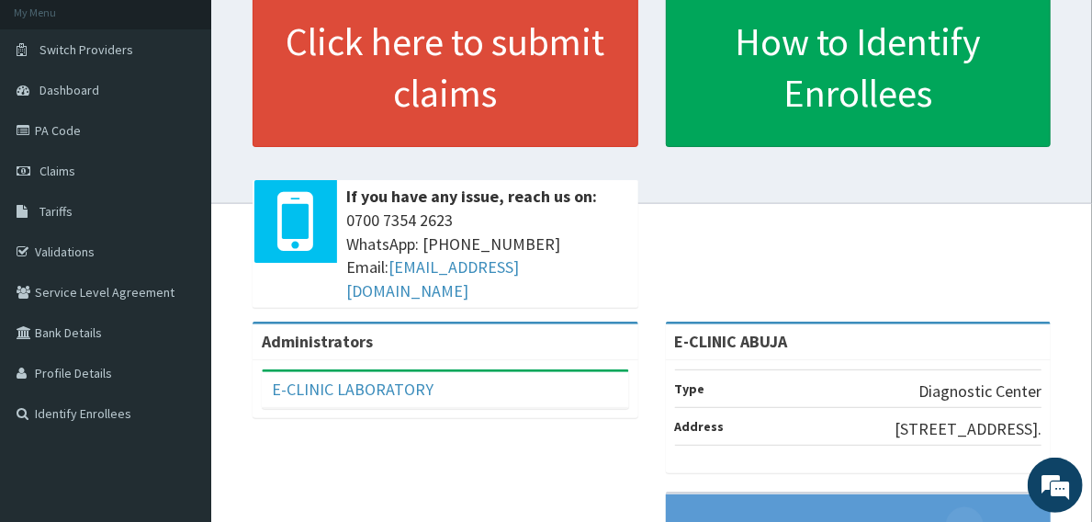
scroll to position [108, 0]
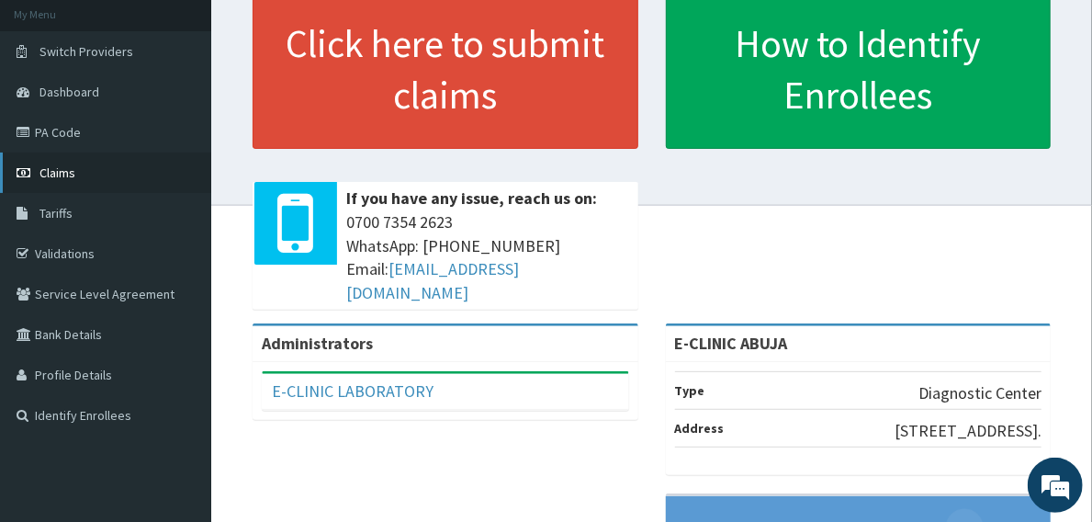
click at [66, 168] on span "Claims" at bounding box center [58, 172] width 36 height 17
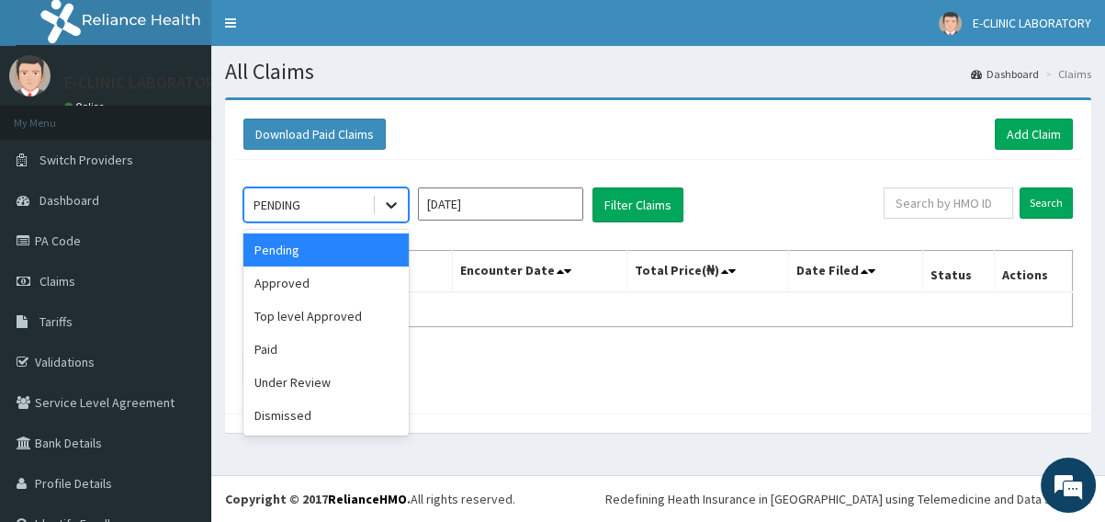
click at [389, 203] on icon at bounding box center [391, 206] width 11 height 6
click at [277, 360] on div "Paid" at bounding box center [325, 349] width 165 height 33
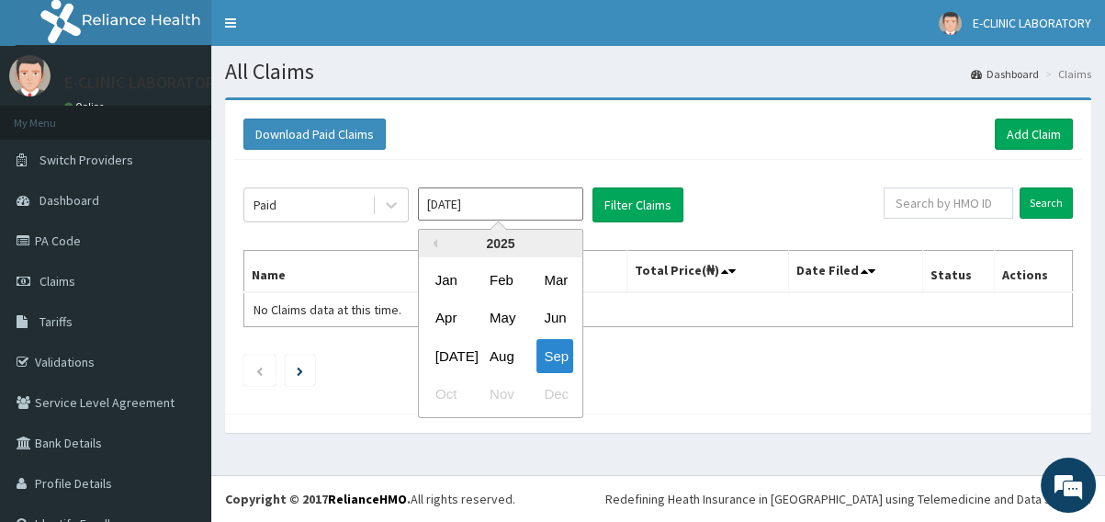
click at [573, 209] on input "Sep 2025" at bounding box center [500, 203] width 165 height 33
click at [507, 351] on div "Aug" at bounding box center [500, 356] width 37 height 34
type input "Aug 2025"
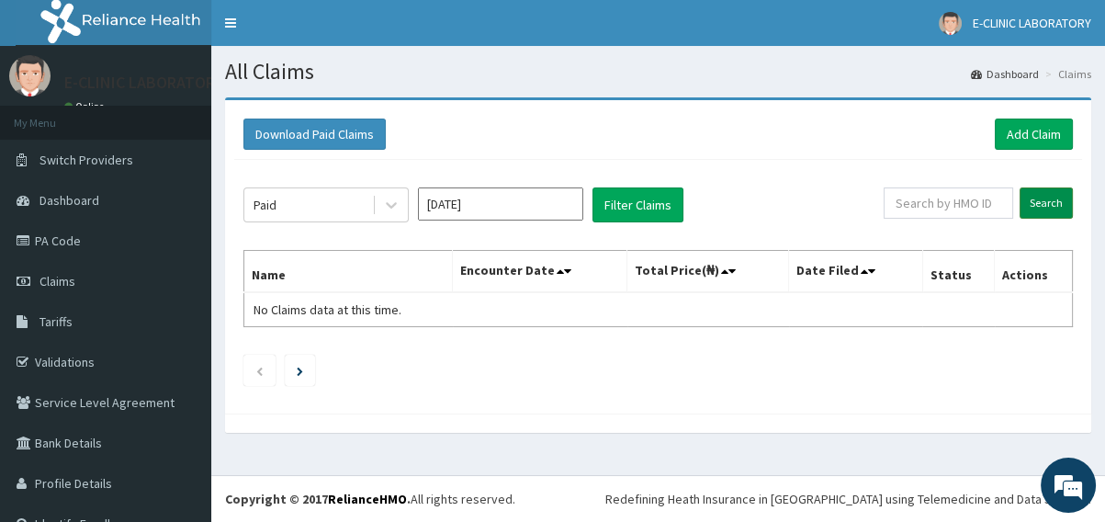
click at [1032, 205] on input "Search" at bounding box center [1046, 202] width 53 height 31
click at [646, 203] on button "Filter Claims" at bounding box center [638, 204] width 91 height 35
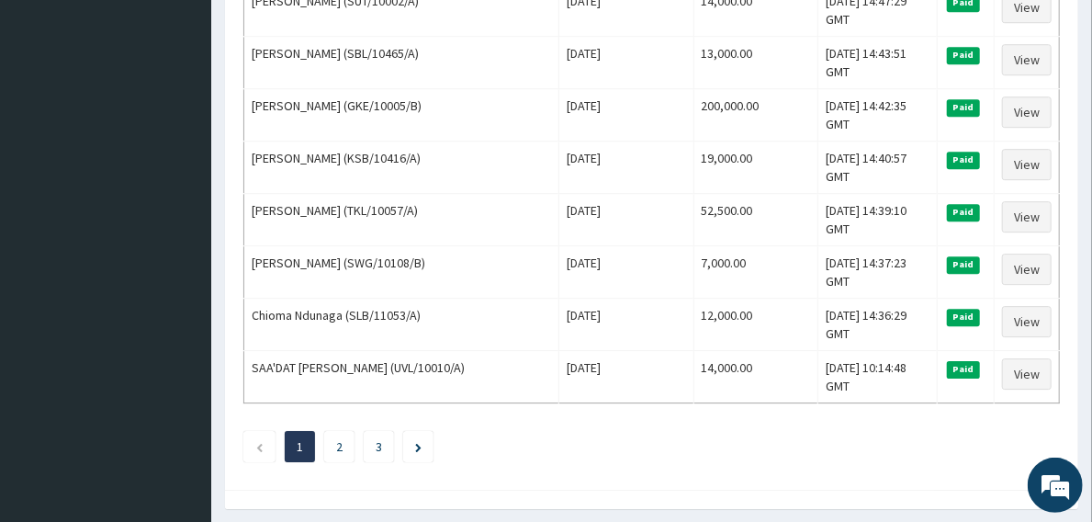
scroll to position [2578, 0]
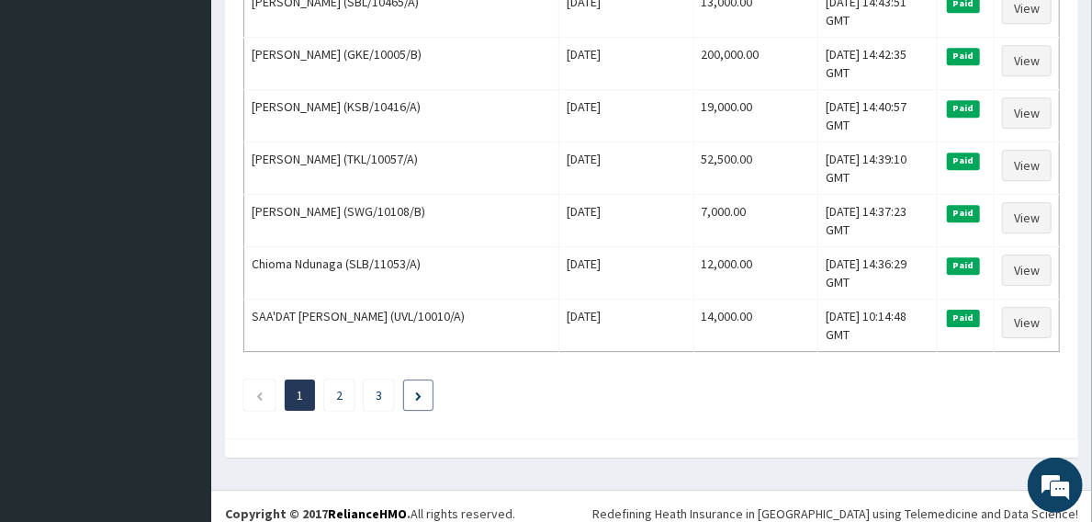
click at [419, 382] on li at bounding box center [418, 394] width 30 height 31
click at [385, 380] on li "3" at bounding box center [379, 394] width 30 height 31
click at [367, 384] on li "3" at bounding box center [379, 394] width 30 height 31
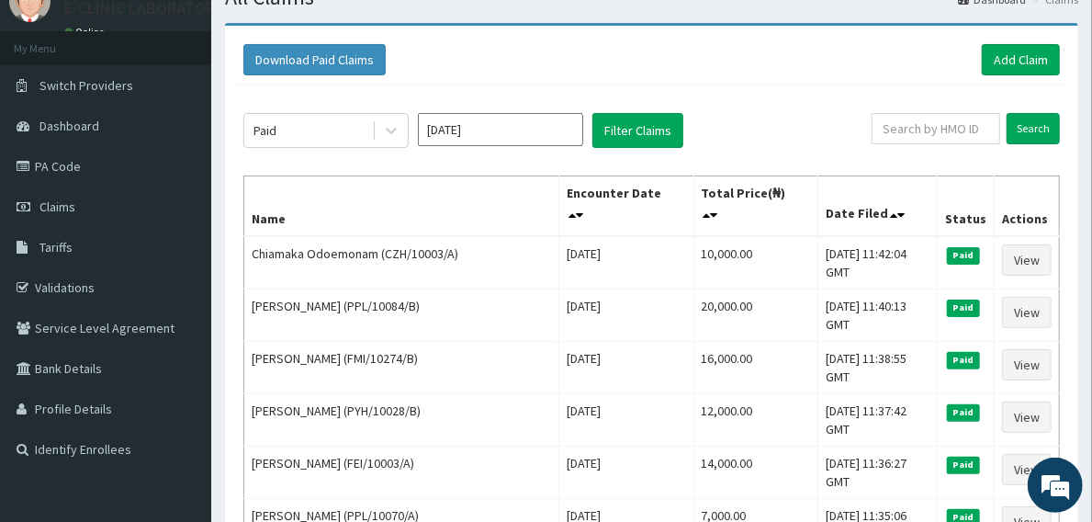
scroll to position [0, 0]
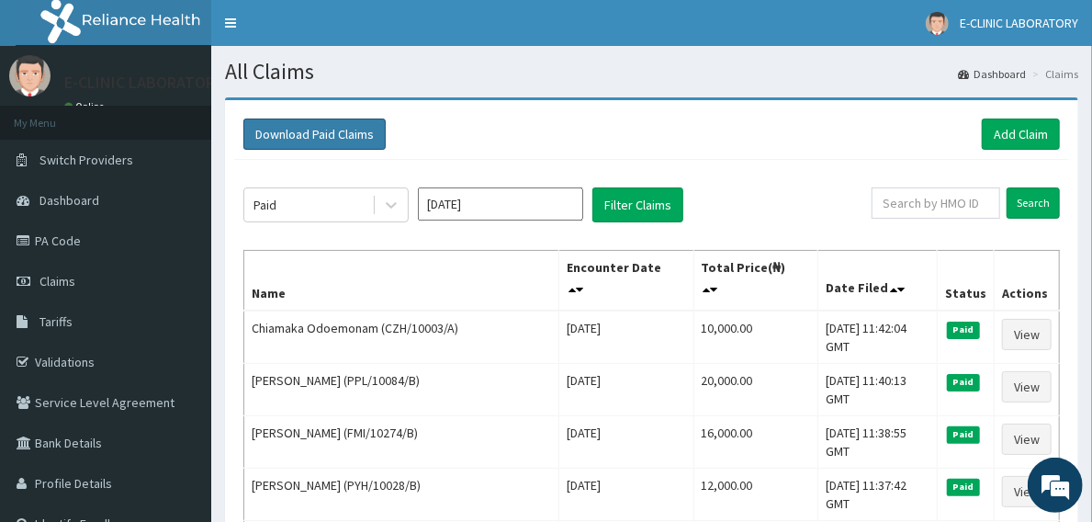
click at [341, 141] on button "Download Paid Claims" at bounding box center [314, 134] width 142 height 31
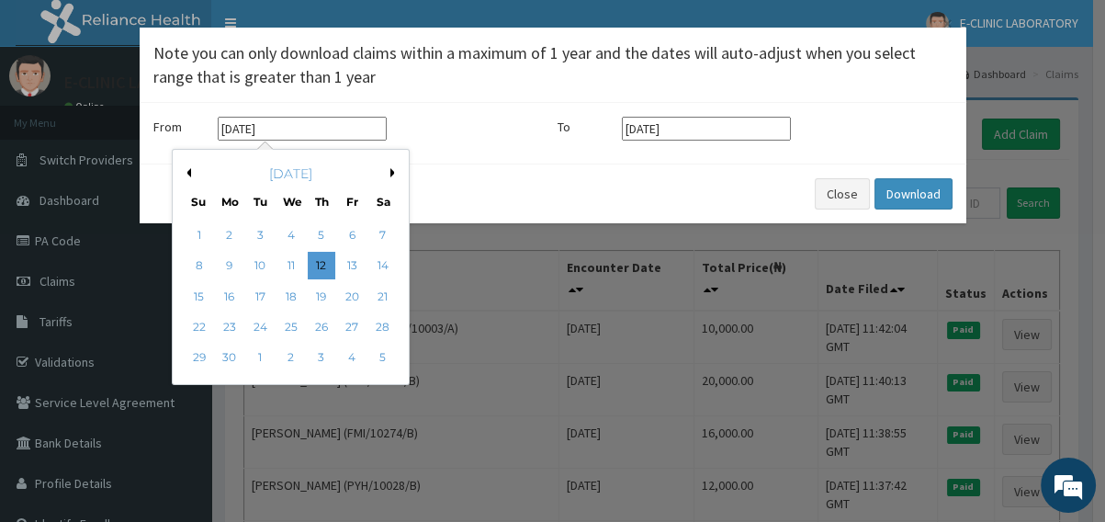
click at [319, 132] on input "12-06-2025" at bounding box center [302, 129] width 169 height 24
click at [396, 174] on button "Next Month" at bounding box center [394, 172] width 9 height 9
click at [390, 175] on button "Next Month" at bounding box center [394, 172] width 9 height 9
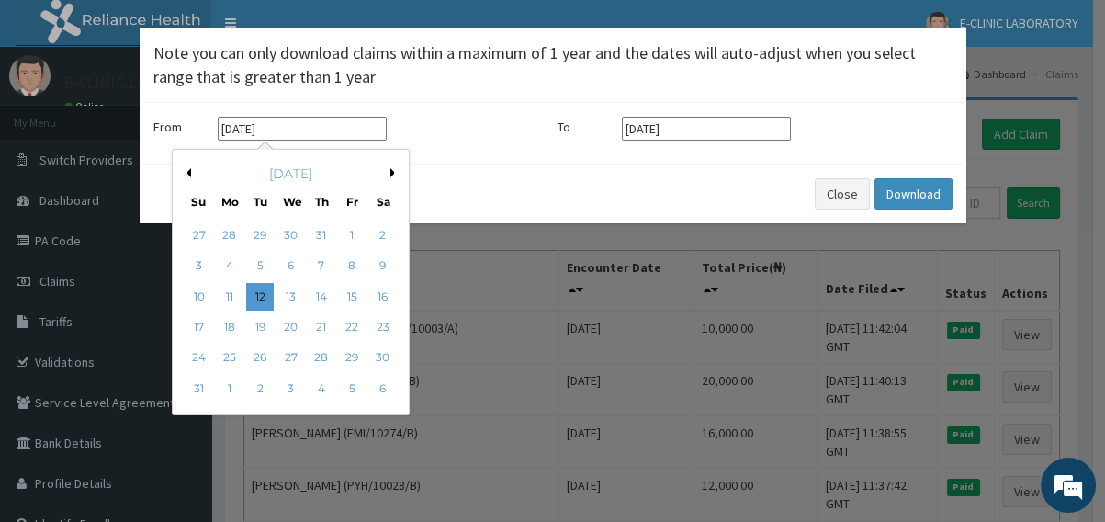
drag, startPoint x: 345, startPoint y: 241, endPoint x: 387, endPoint y: 224, distance: 44.5
click at [346, 240] on div "1" at bounding box center [352, 235] width 28 height 28
type input "01-08-2025"
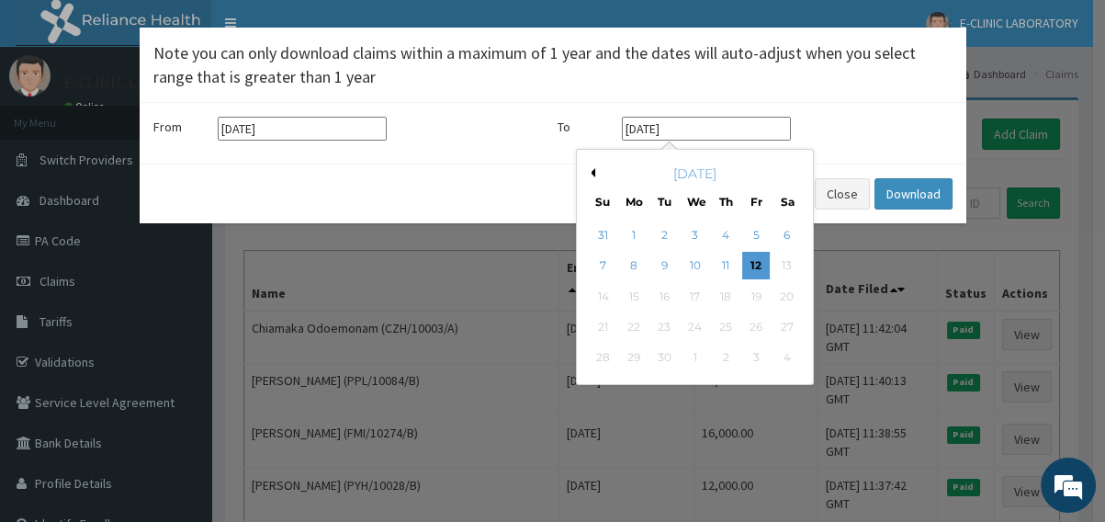
click at [716, 129] on input "12-09-2025" at bounding box center [706, 129] width 169 height 24
click at [593, 172] on button "Previous Month" at bounding box center [590, 172] width 9 height 9
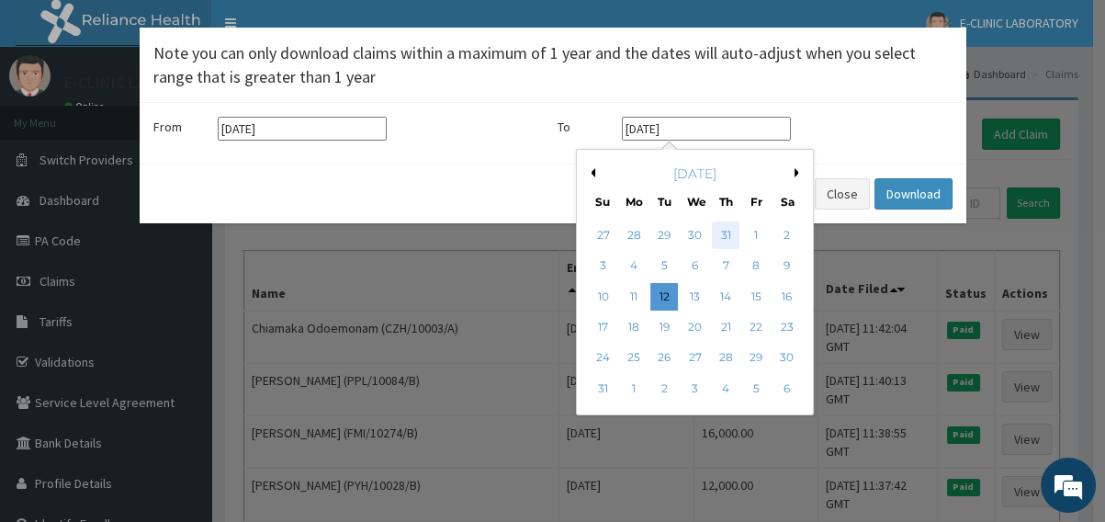
click at [732, 238] on div "31" at bounding box center [725, 235] width 28 height 28
type input "31-07-2025"
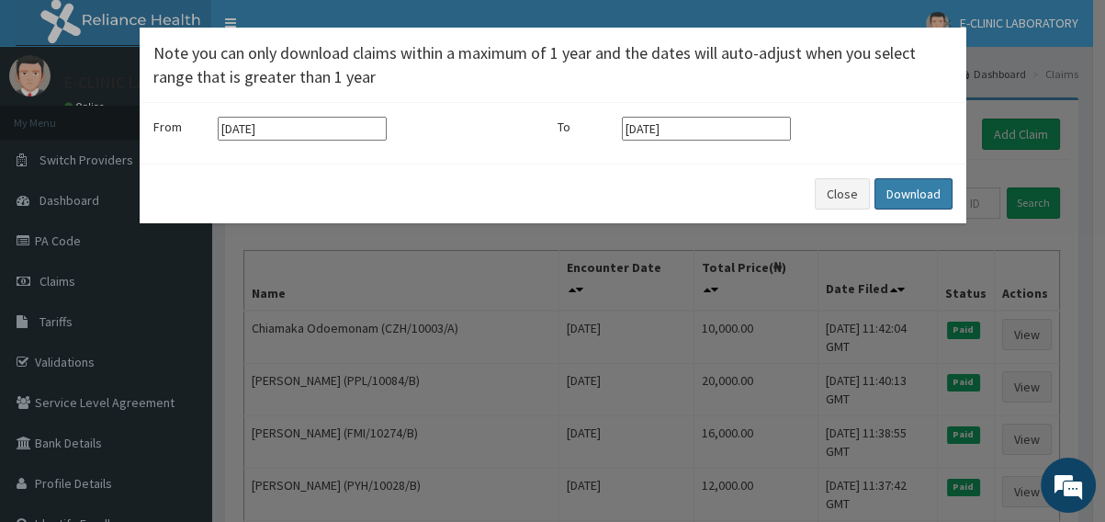
click at [927, 194] on button "Download" at bounding box center [914, 193] width 78 height 31
click at [835, 190] on button "Close" at bounding box center [842, 193] width 55 height 31
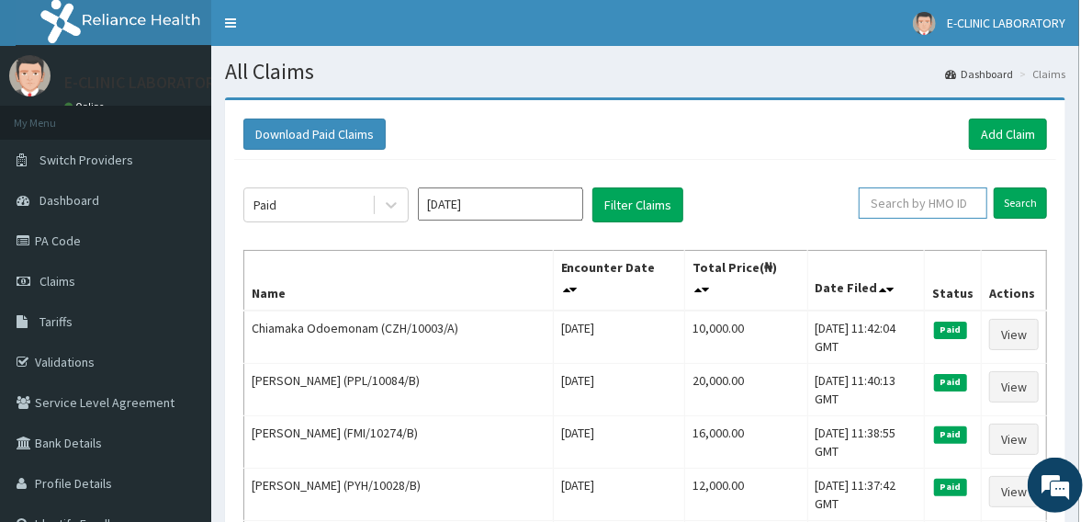
click at [935, 210] on input "text" at bounding box center [923, 202] width 129 height 31
click at [394, 207] on icon at bounding box center [391, 205] width 18 height 18
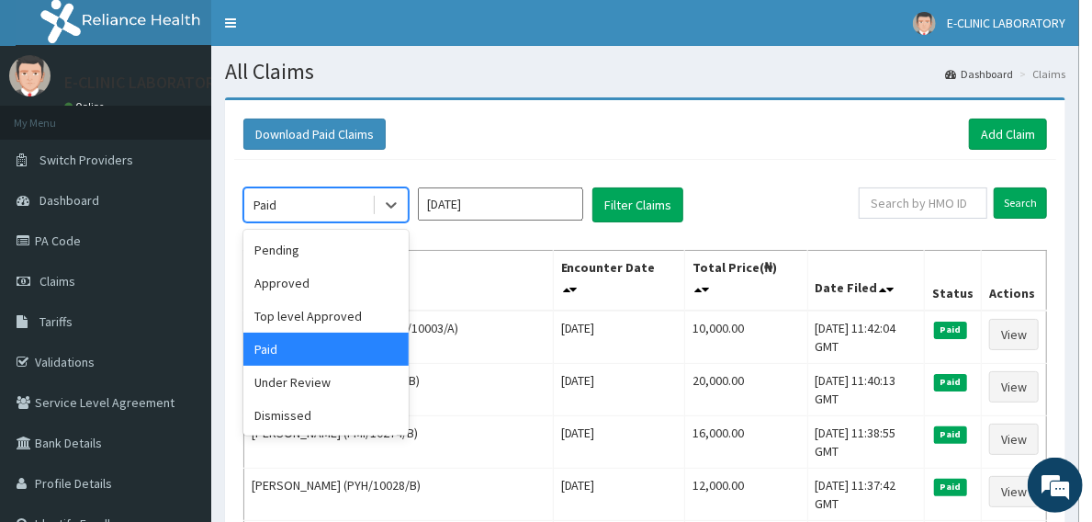
click at [551, 141] on div "Download Paid Claims Add Claim" at bounding box center [645, 134] width 804 height 31
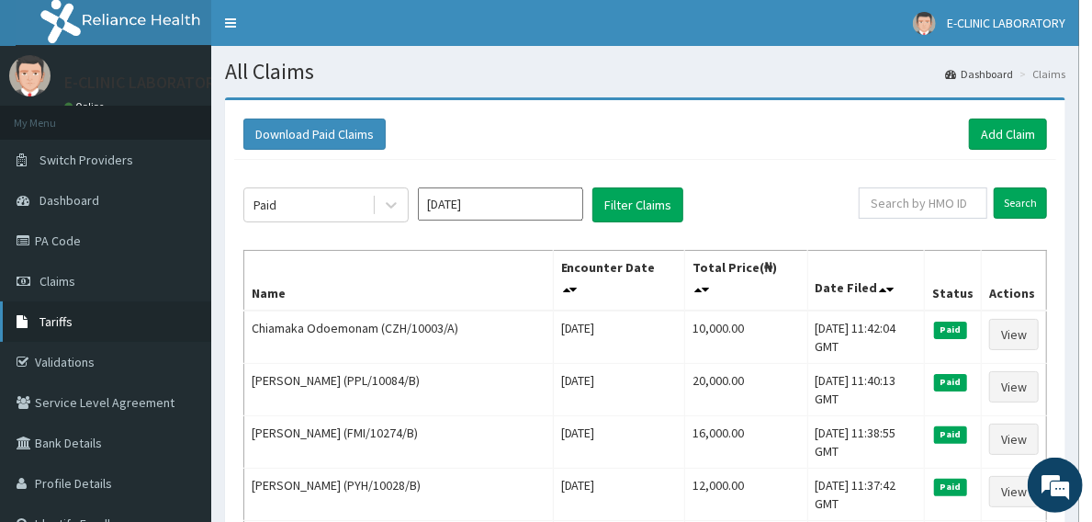
click at [119, 318] on link "Tariffs" at bounding box center [105, 321] width 211 height 40
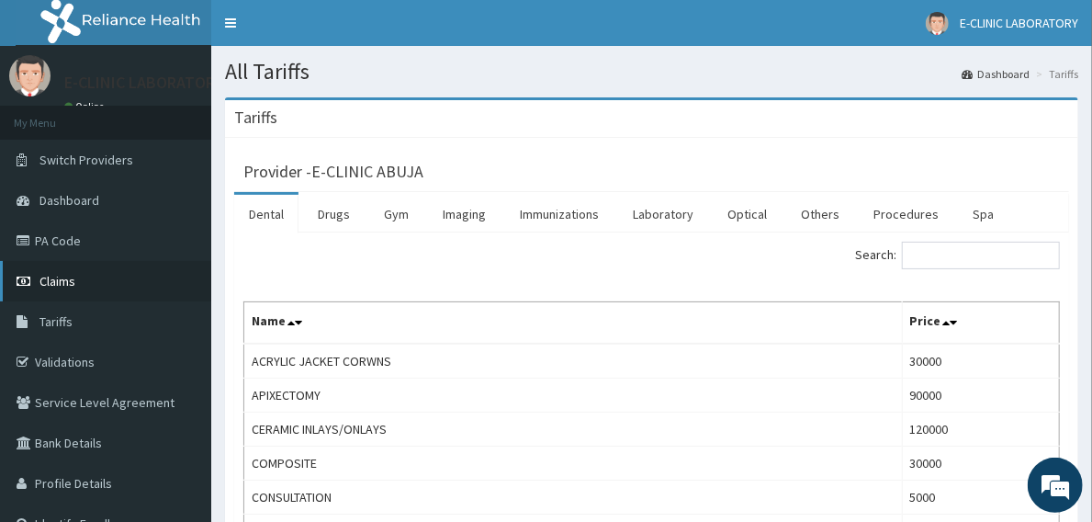
click at [106, 276] on link "Claims" at bounding box center [105, 281] width 211 height 40
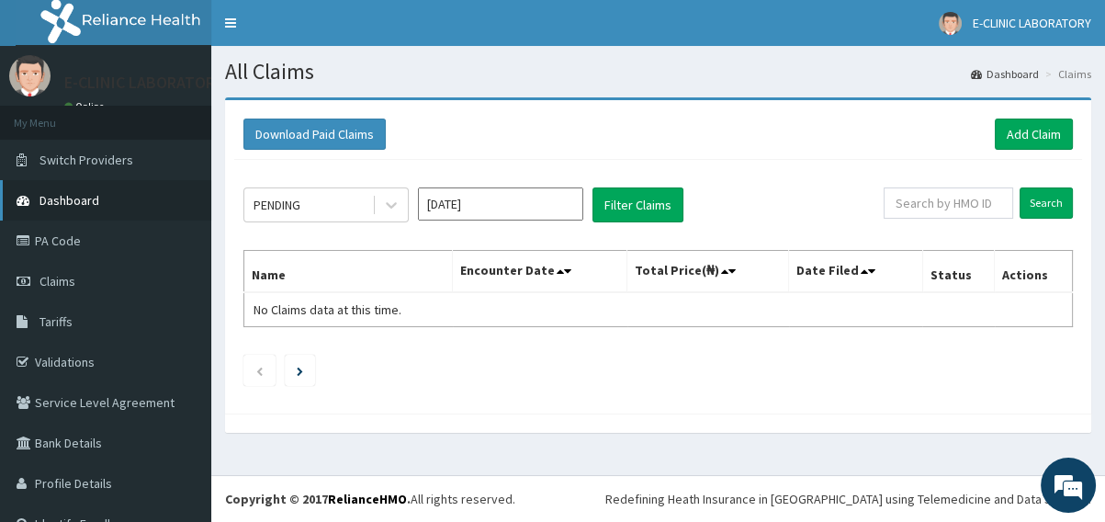
click at [96, 201] on span "Dashboard" at bounding box center [70, 200] width 60 height 17
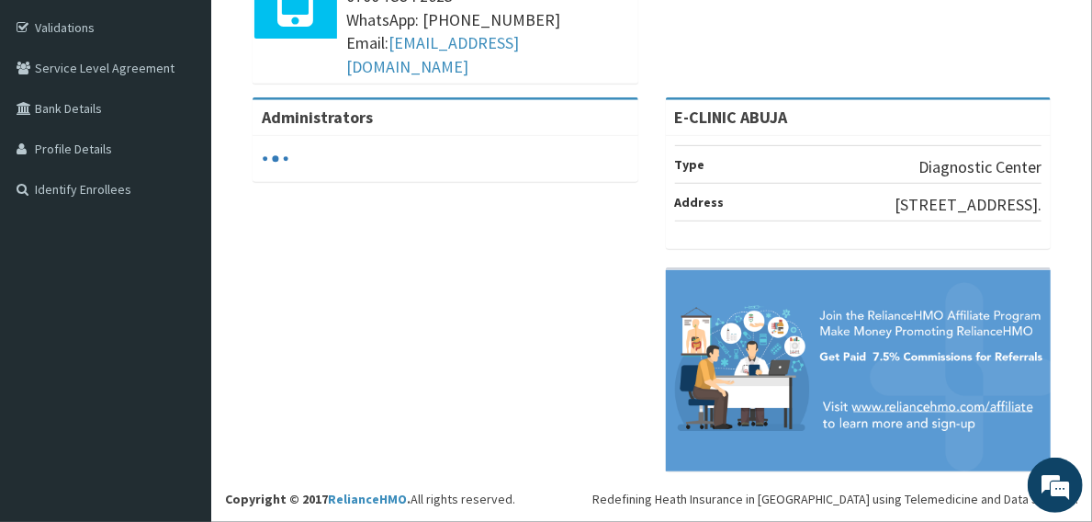
scroll to position [192, 0]
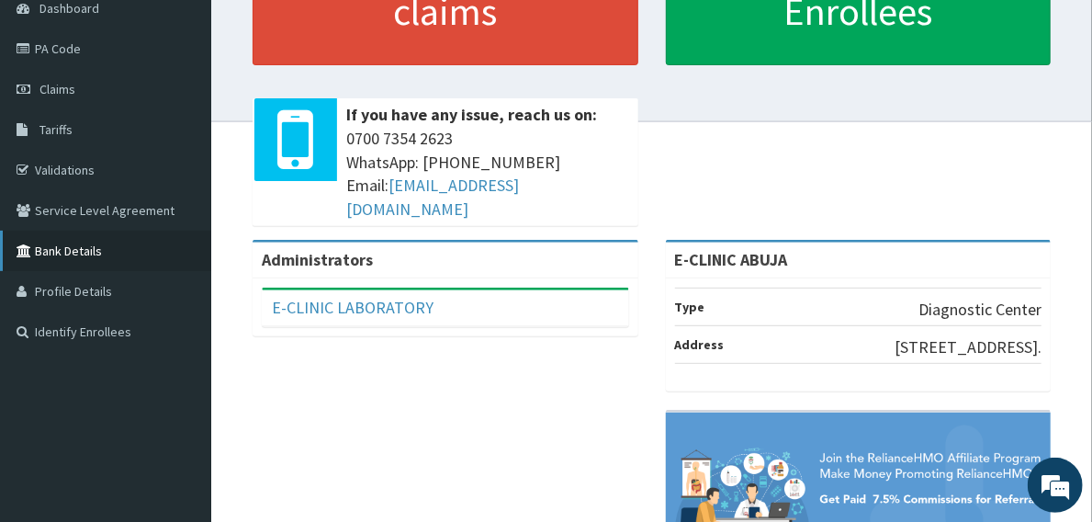
click at [74, 251] on link "Bank Details" at bounding box center [105, 251] width 211 height 40
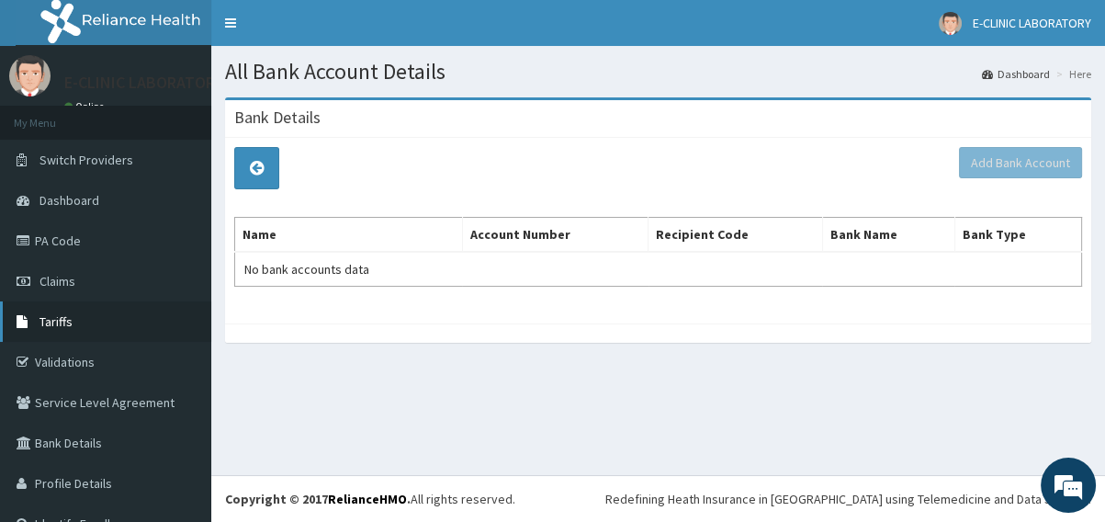
scroll to position [30, 0]
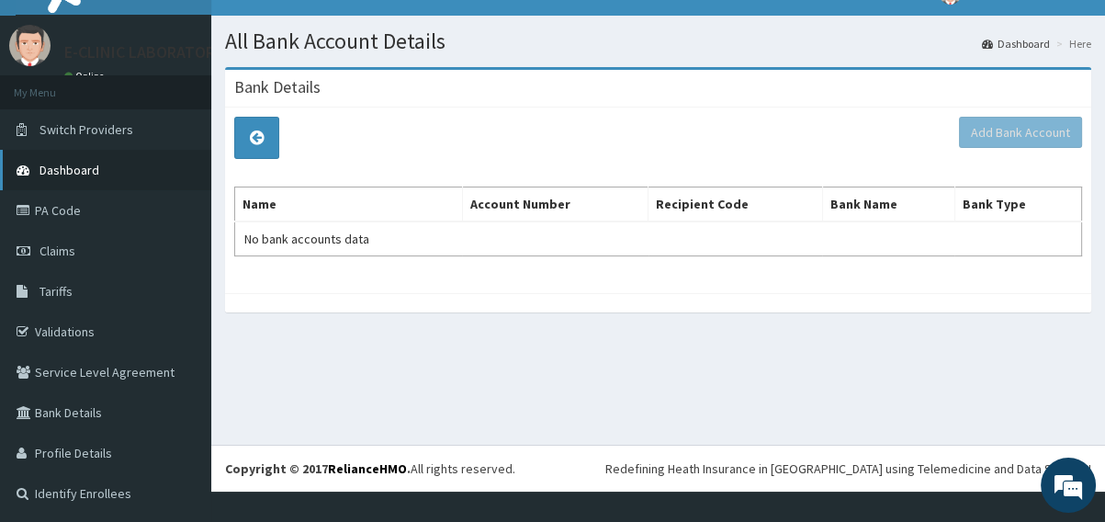
click at [102, 164] on link "Dashboard" at bounding box center [105, 170] width 211 height 40
